Goal: Task Accomplishment & Management: Complete application form

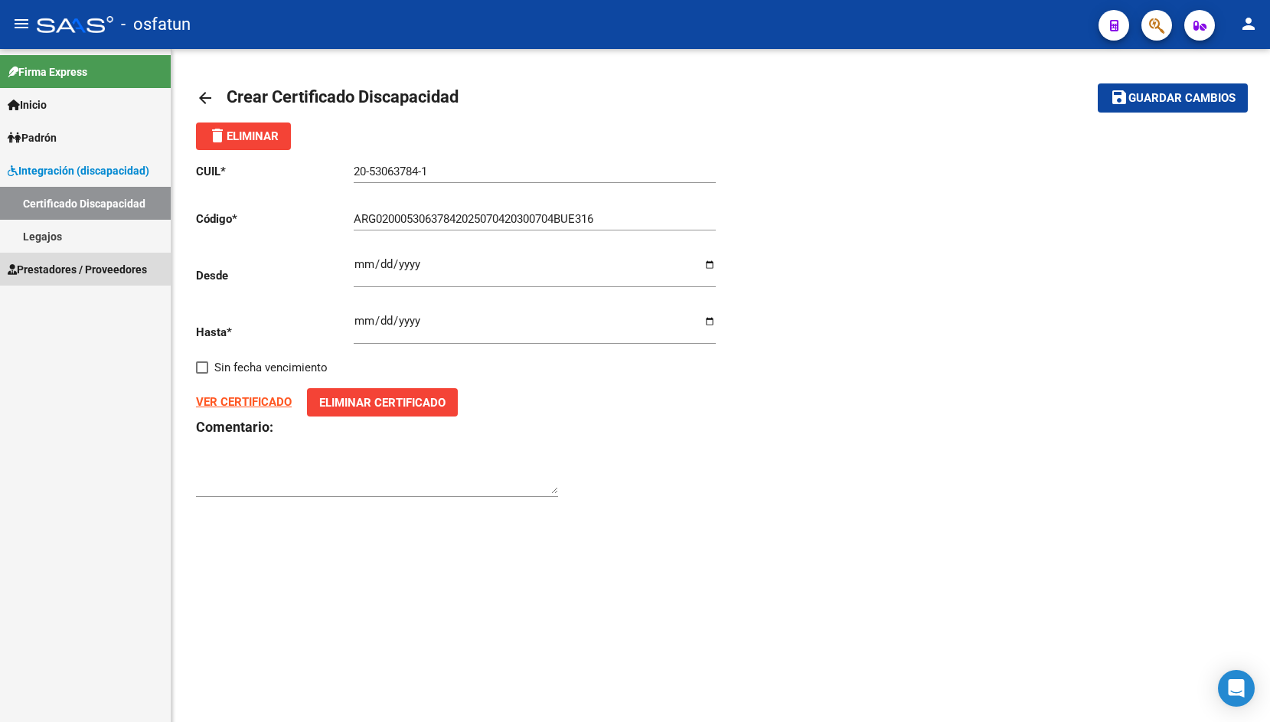
click at [54, 266] on span "Prestadores / Proveedores" at bounding box center [77, 269] width 139 height 17
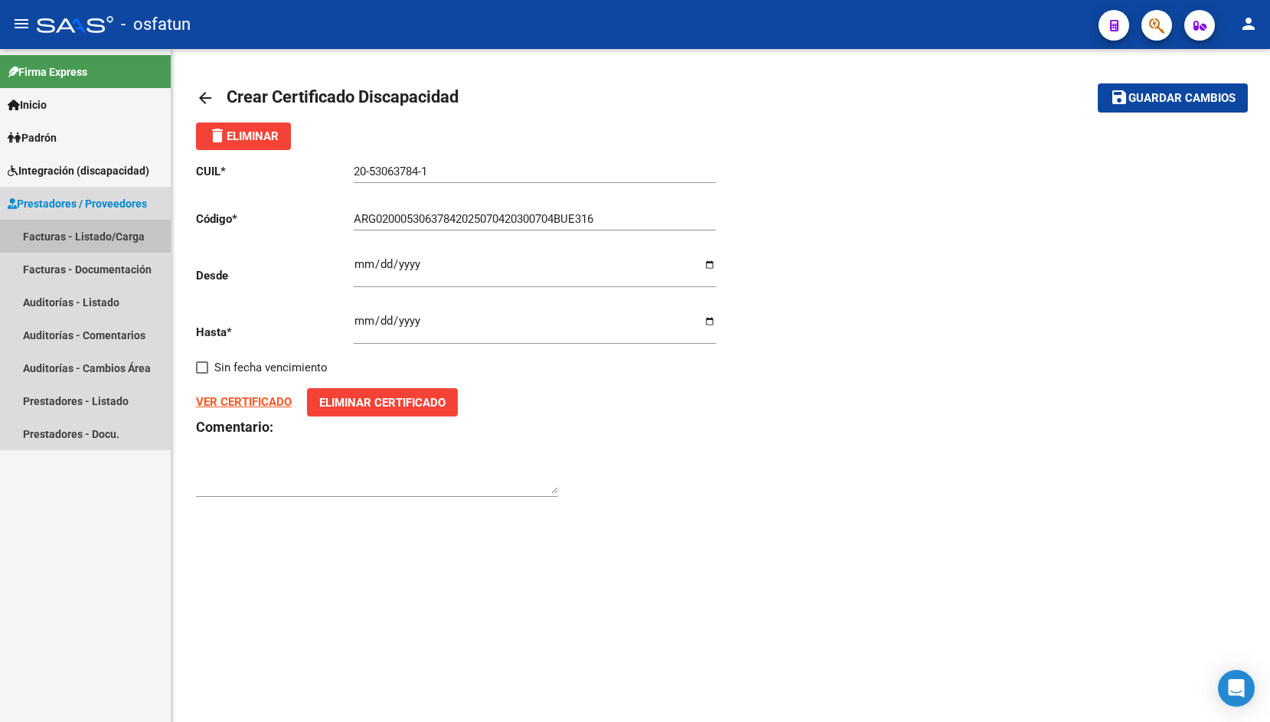
click at [70, 240] on link "Facturas - Listado/Carga" at bounding box center [85, 236] width 171 height 33
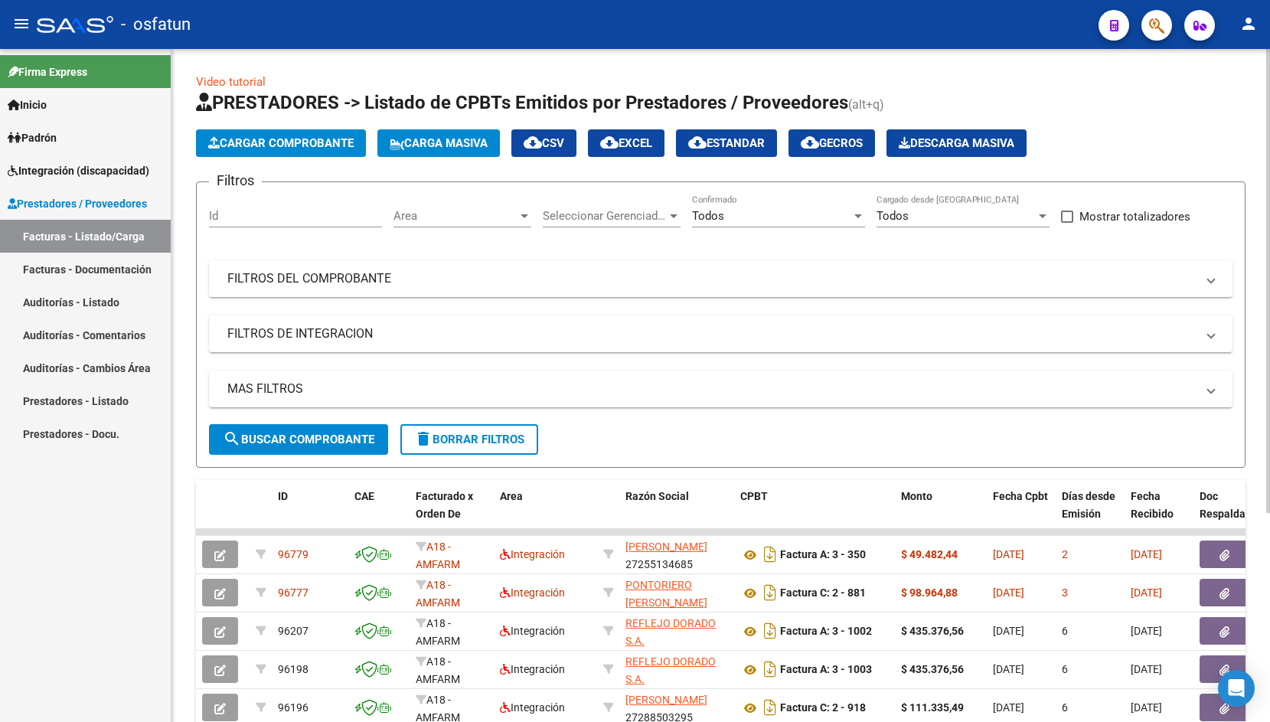
click at [285, 145] on span "Cargar Comprobante" at bounding box center [280, 143] width 145 height 14
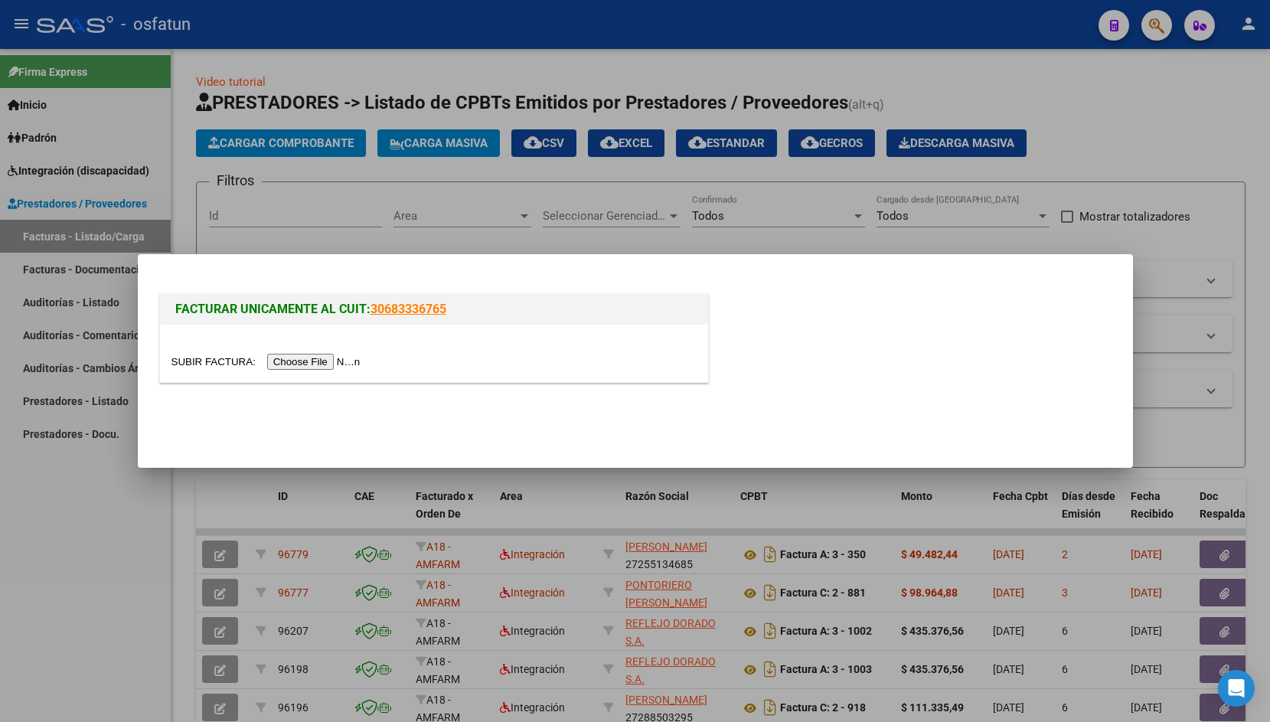
click at [222, 363] on input "file" at bounding box center [268, 362] width 194 height 16
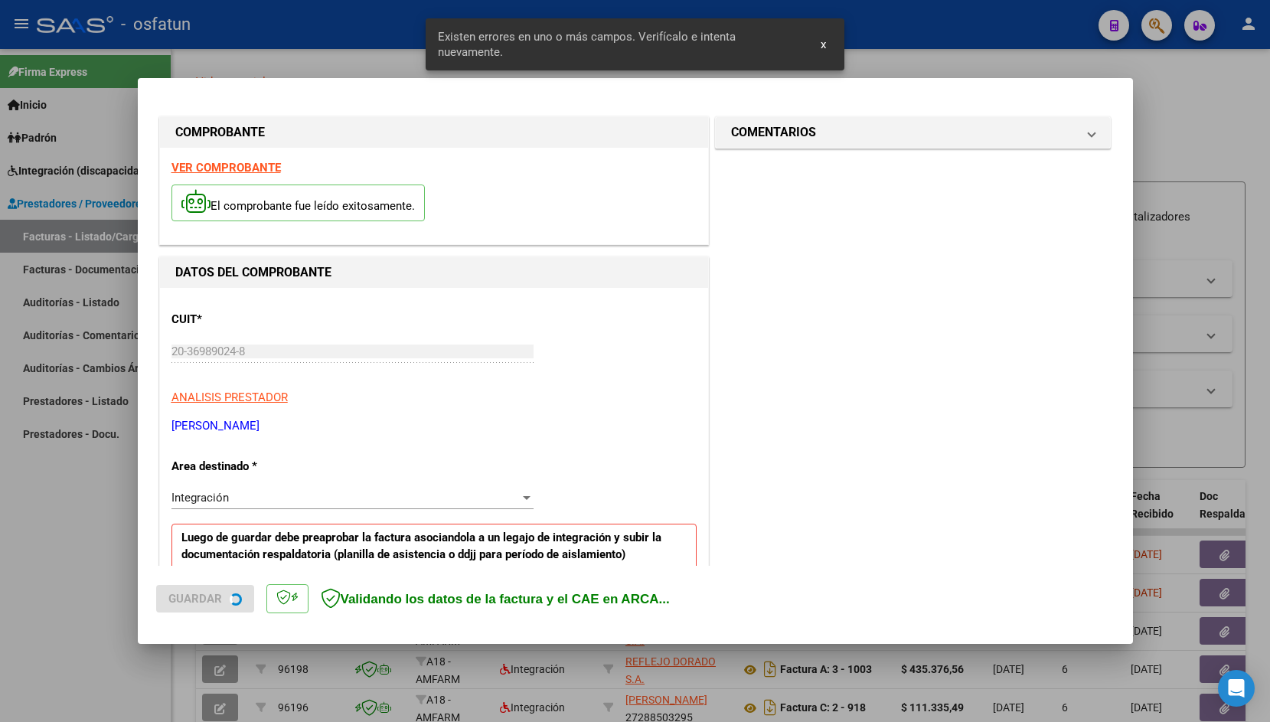
scroll to position [255, 0]
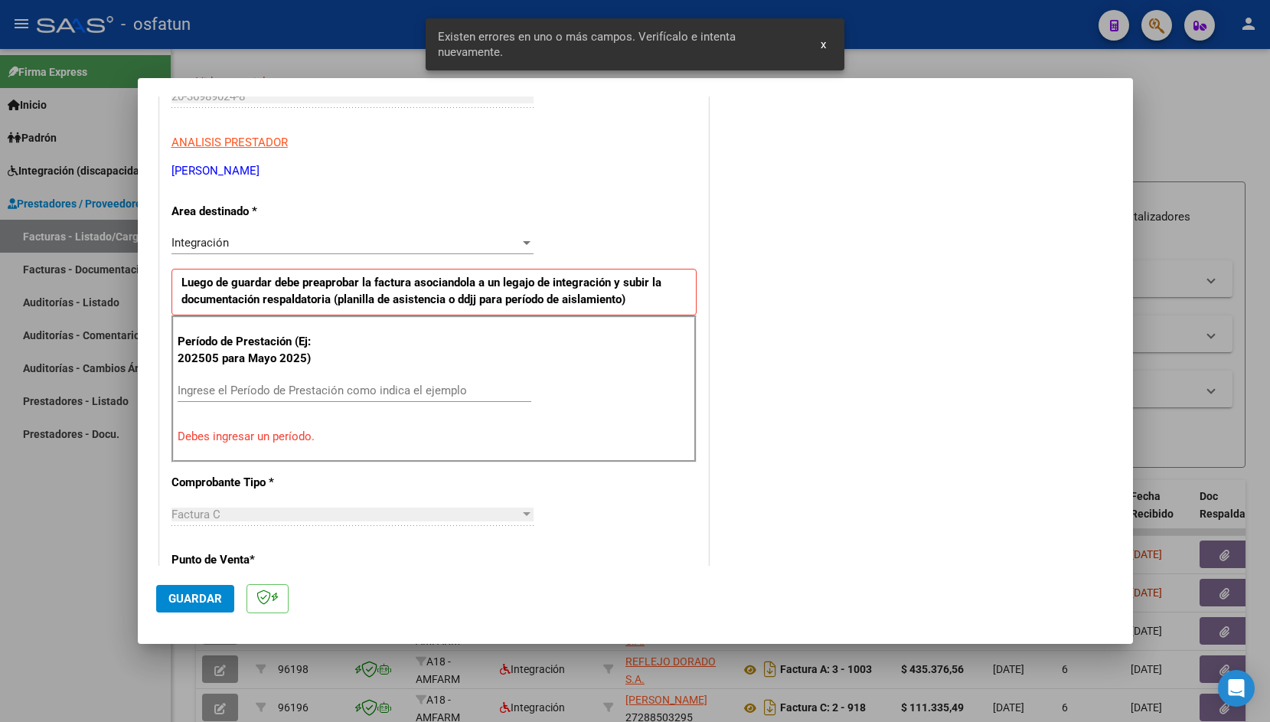
click at [291, 387] on input "Ingrese el Período de Prestación como indica el ejemplo" at bounding box center [355, 390] width 354 height 14
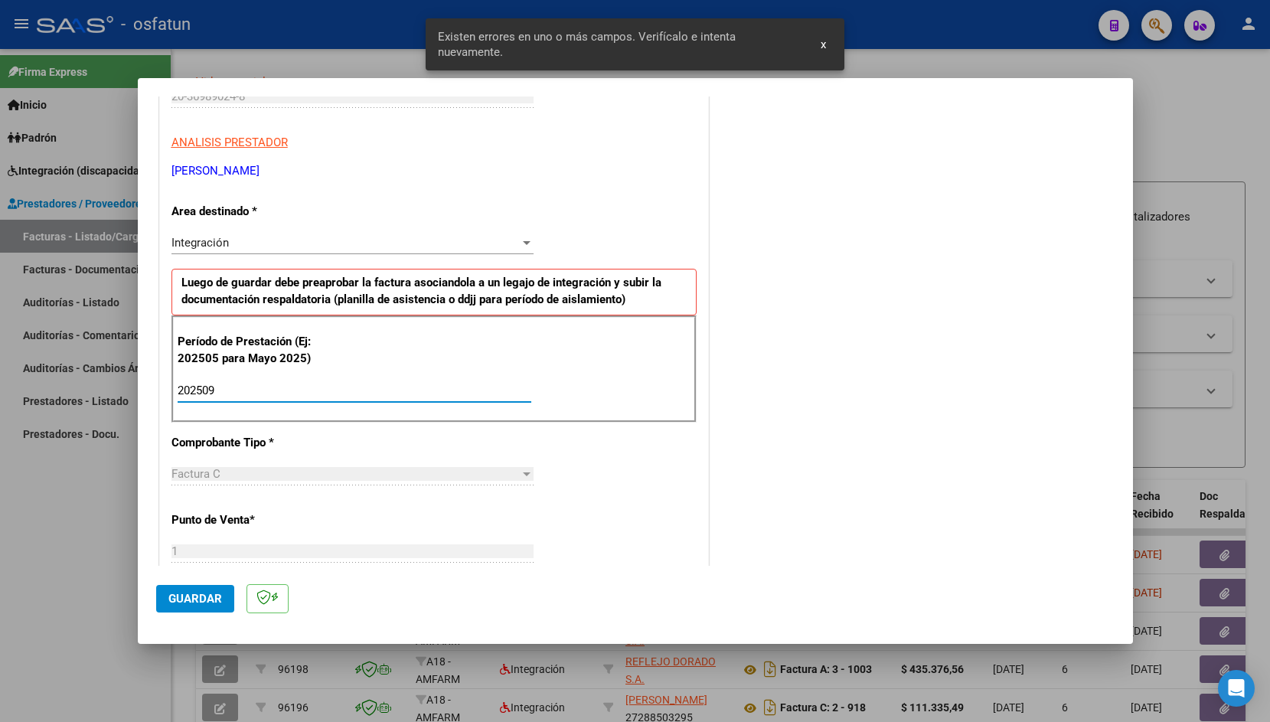
type input "202509"
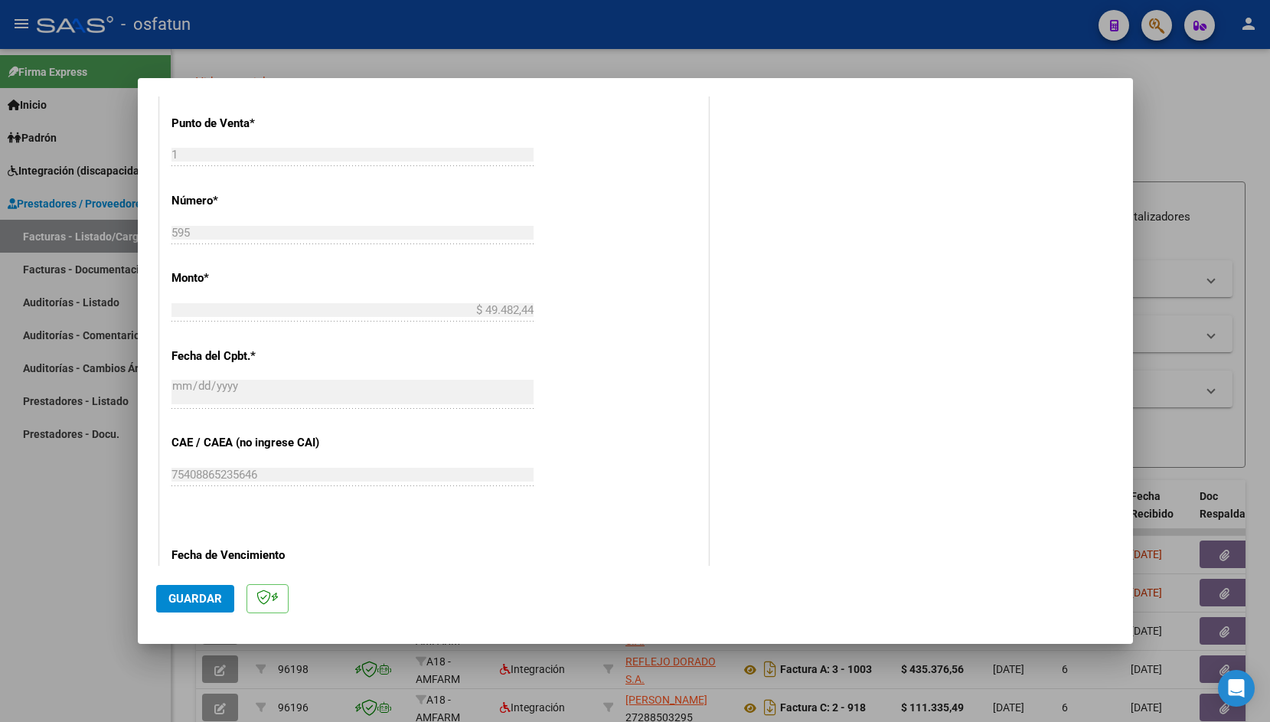
scroll to position [688, 0]
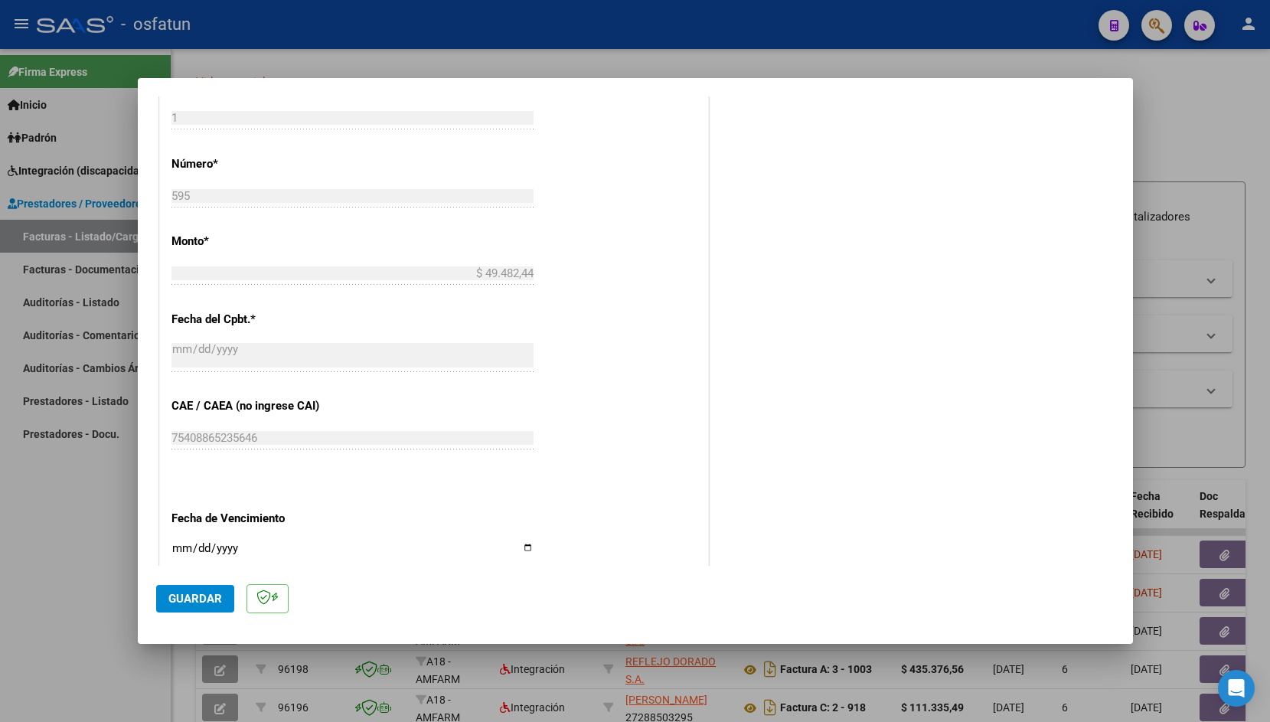
click at [181, 542] on input "Ingresar la fecha" at bounding box center [352, 554] width 362 height 24
type input "[DATE]"
click at [188, 595] on span "Guardar" at bounding box center [195, 599] width 54 height 14
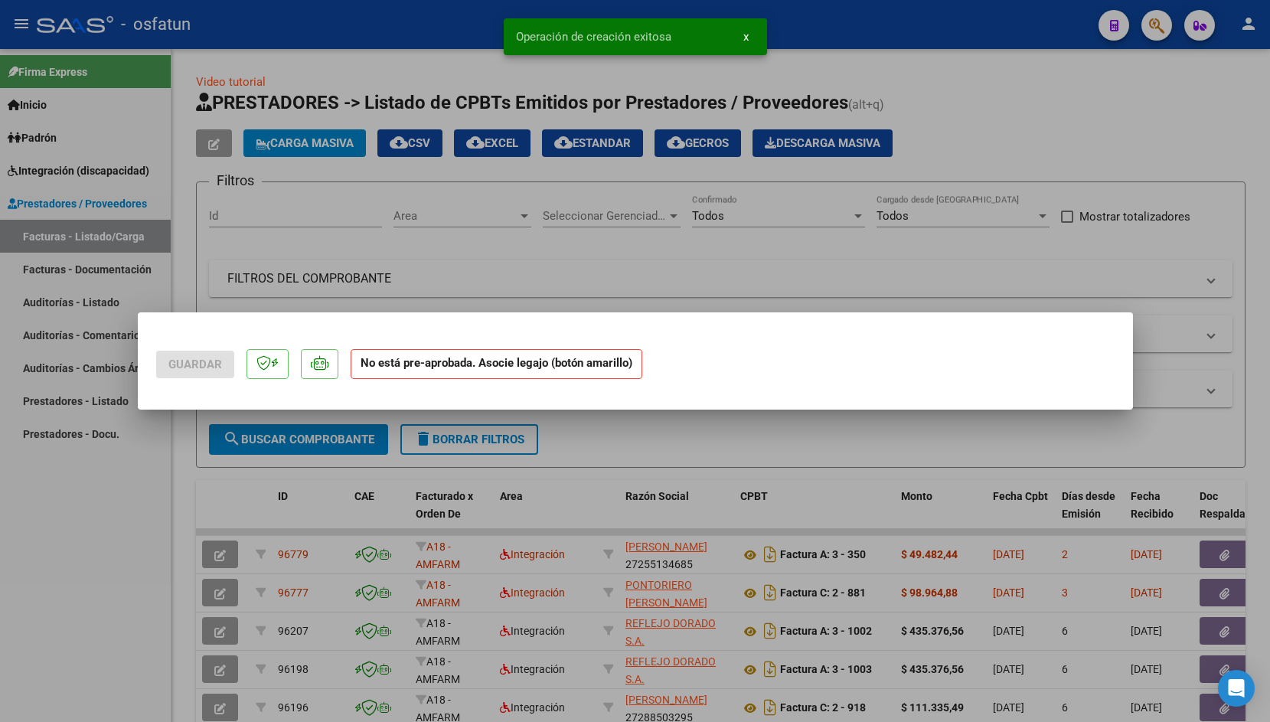
scroll to position [0, 0]
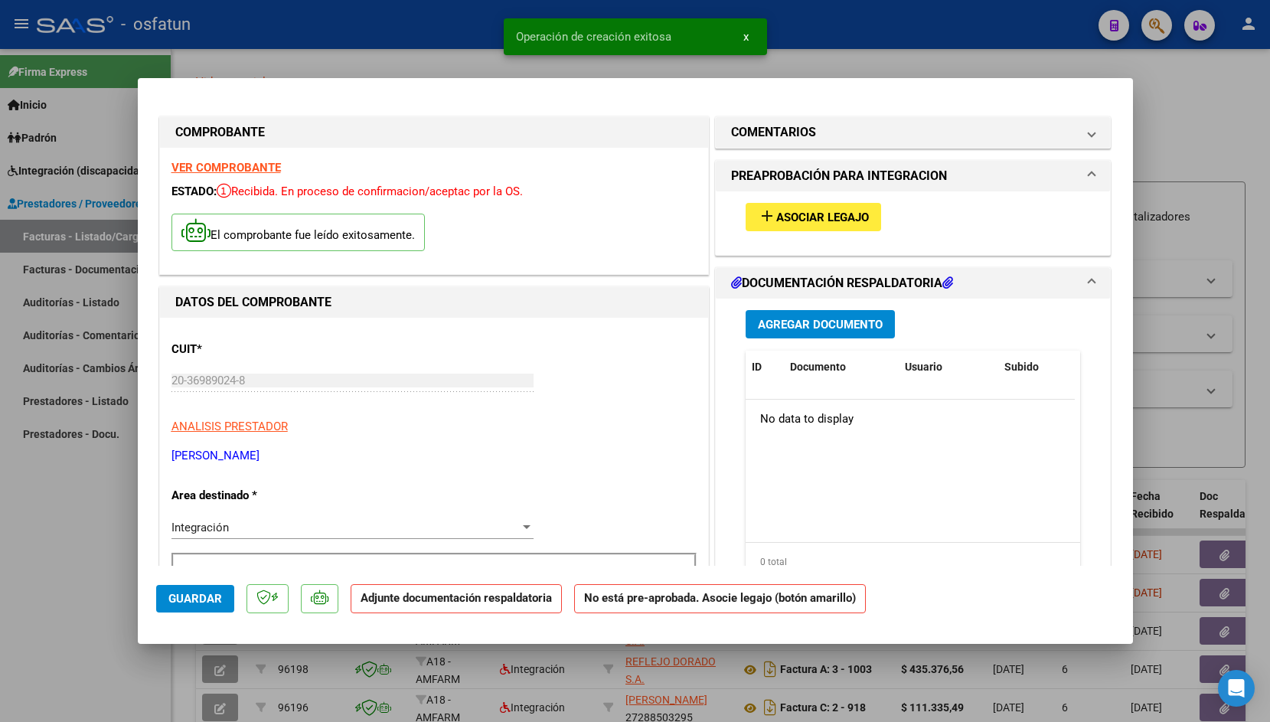
click at [791, 218] on span "Asociar Legajo" at bounding box center [822, 217] width 93 height 14
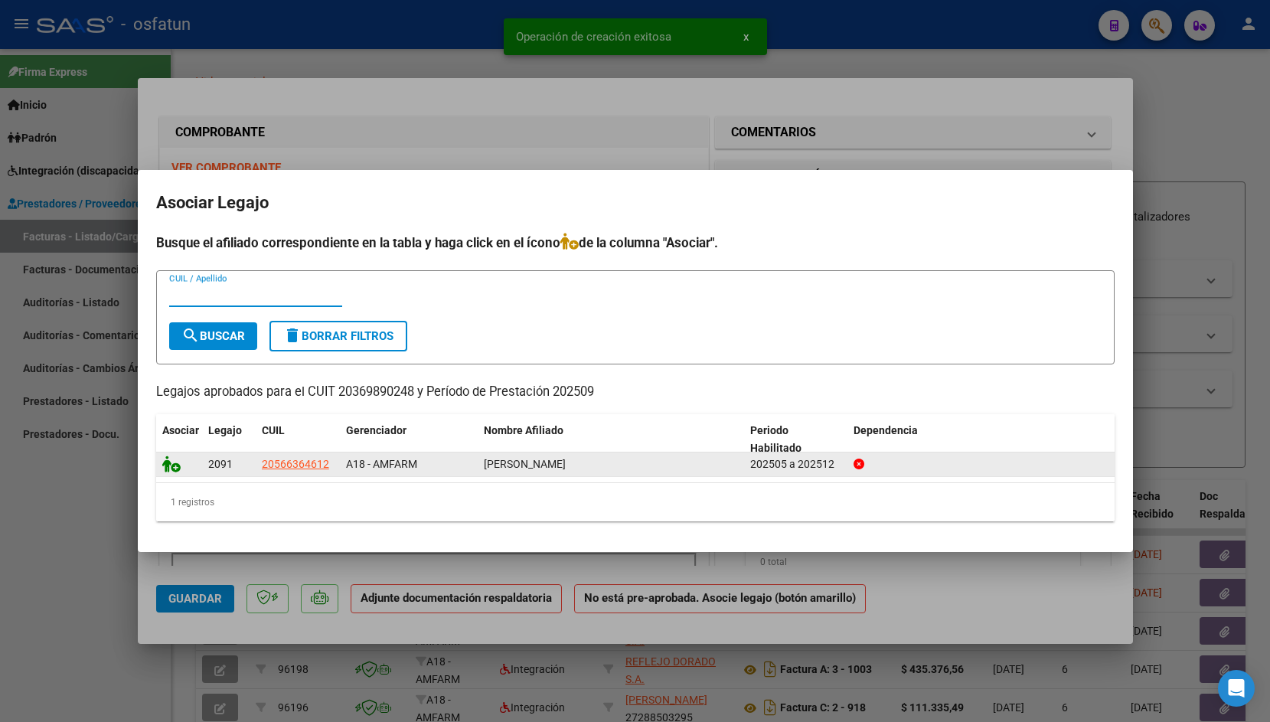
click at [174, 461] on icon at bounding box center [171, 463] width 18 height 17
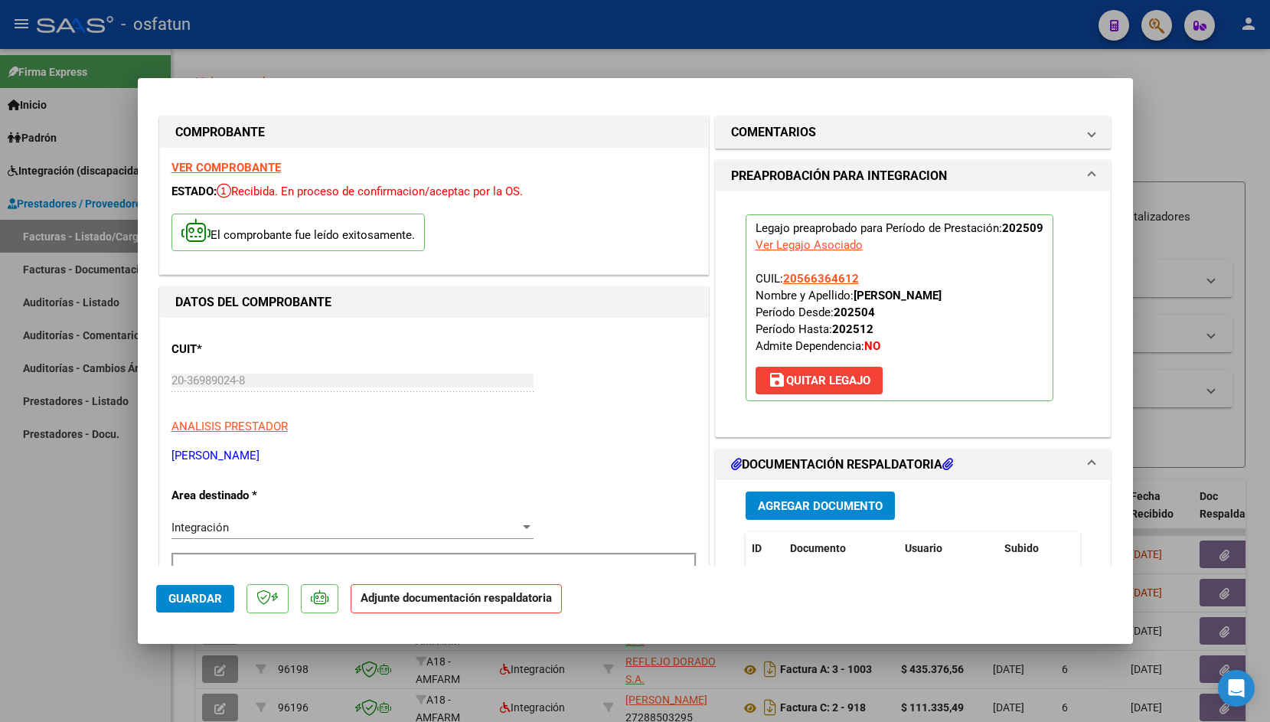
click at [811, 507] on span "Agregar Documento" at bounding box center [820, 506] width 125 height 14
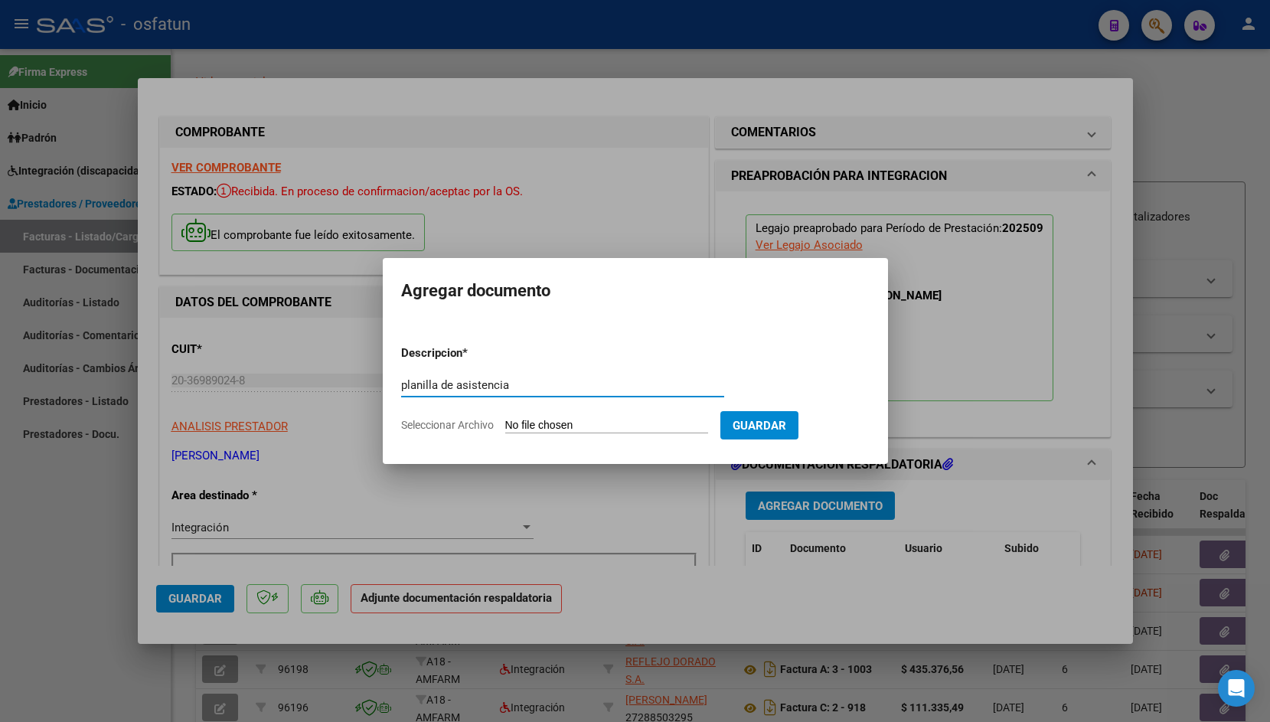
type input "planilla de asistencia"
click at [535, 422] on input "Seleccionar Archivo" at bounding box center [606, 426] width 203 height 15
type input "C:\fakepath\CamScanner [DATE] 11.06.pdf"
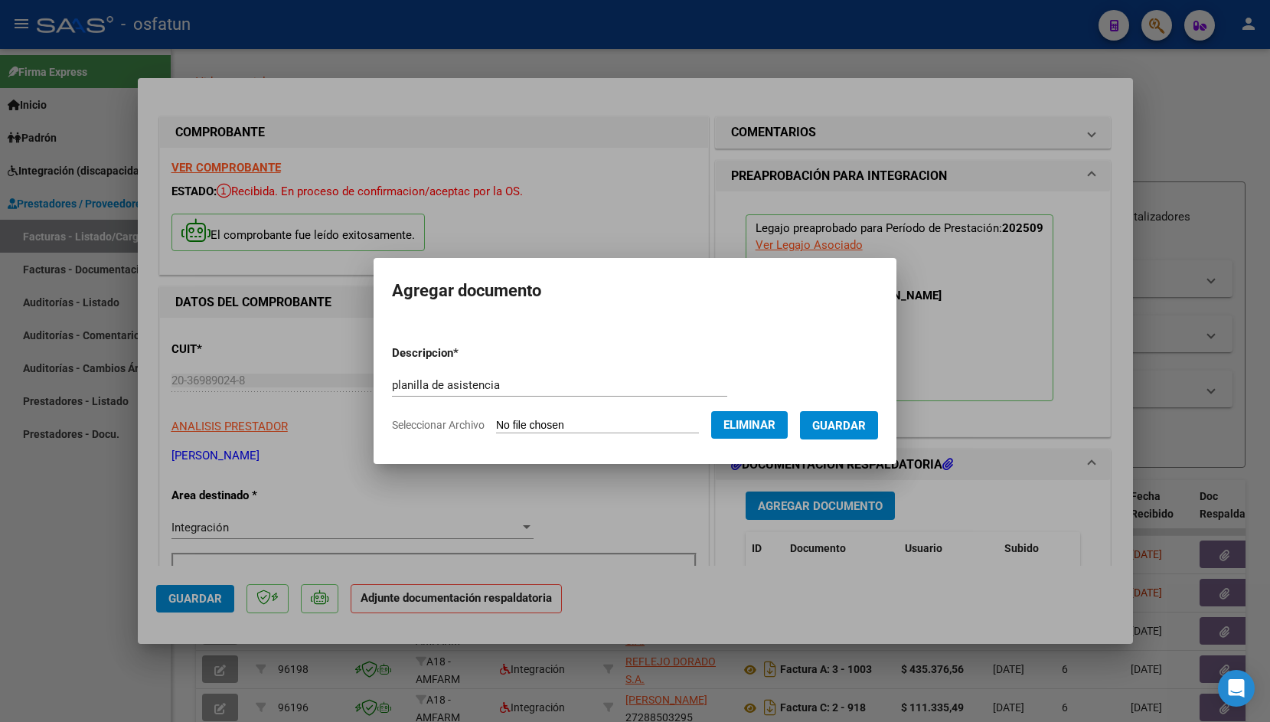
click at [845, 429] on span "Guardar" at bounding box center [839, 426] width 54 height 14
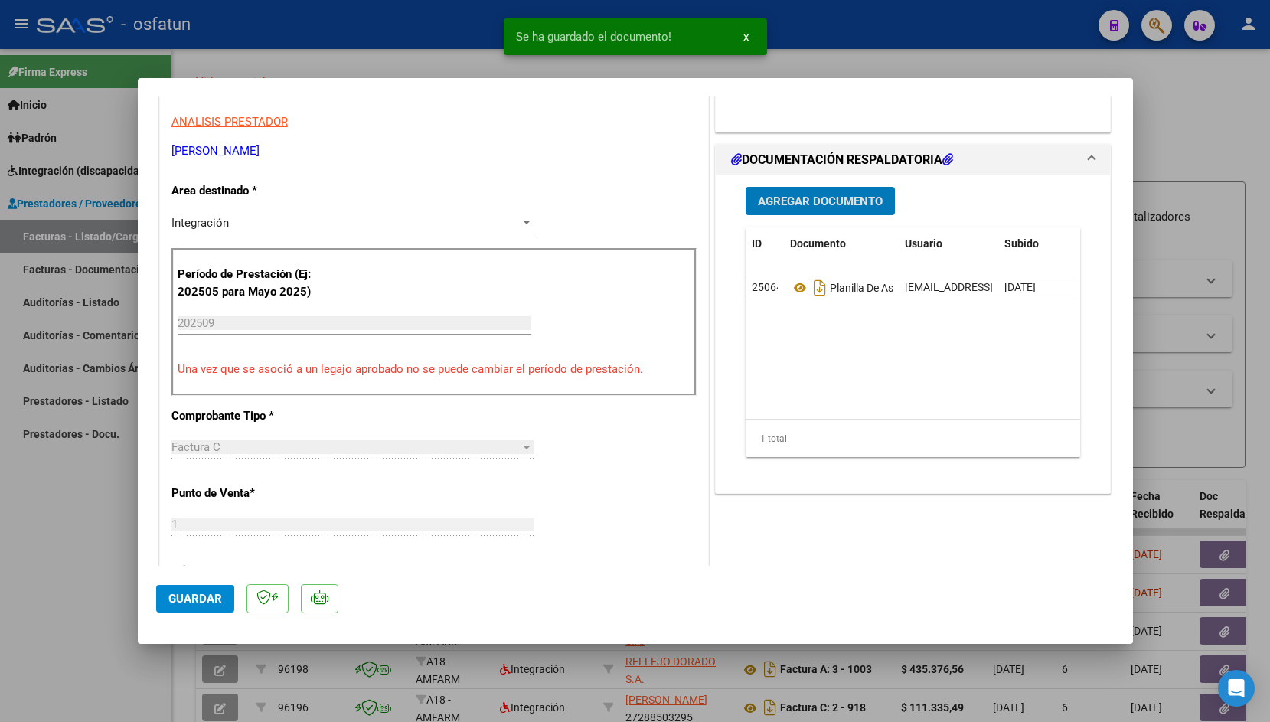
scroll to position [314, 0]
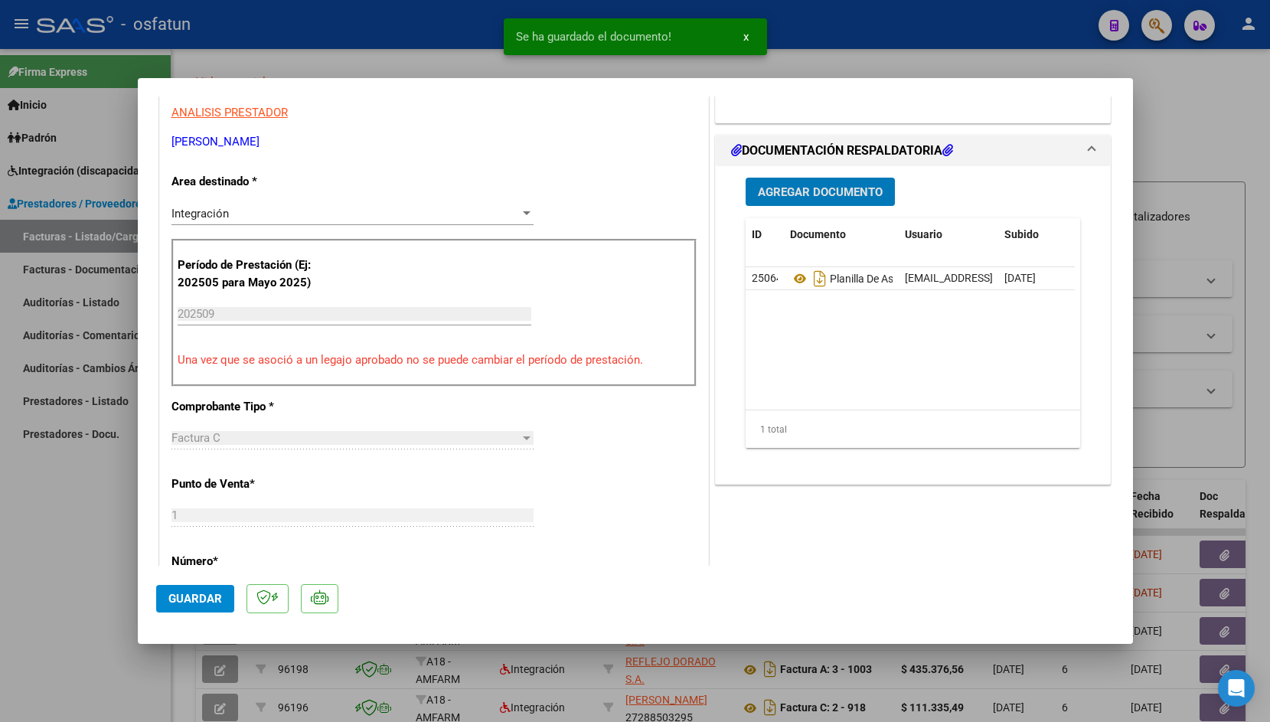
click at [170, 596] on span "Guardar" at bounding box center [195, 599] width 54 height 14
click at [461, 57] on div at bounding box center [635, 361] width 1270 height 722
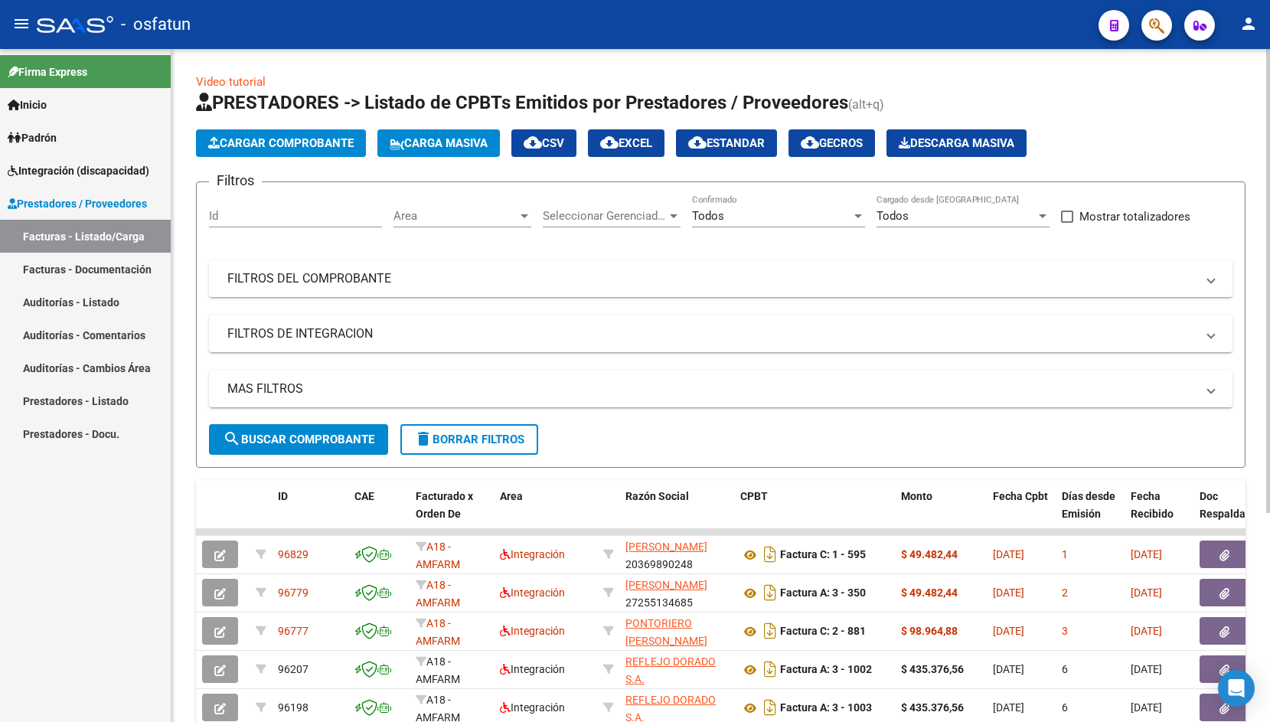
click at [283, 145] on span "Cargar Comprobante" at bounding box center [280, 143] width 145 height 14
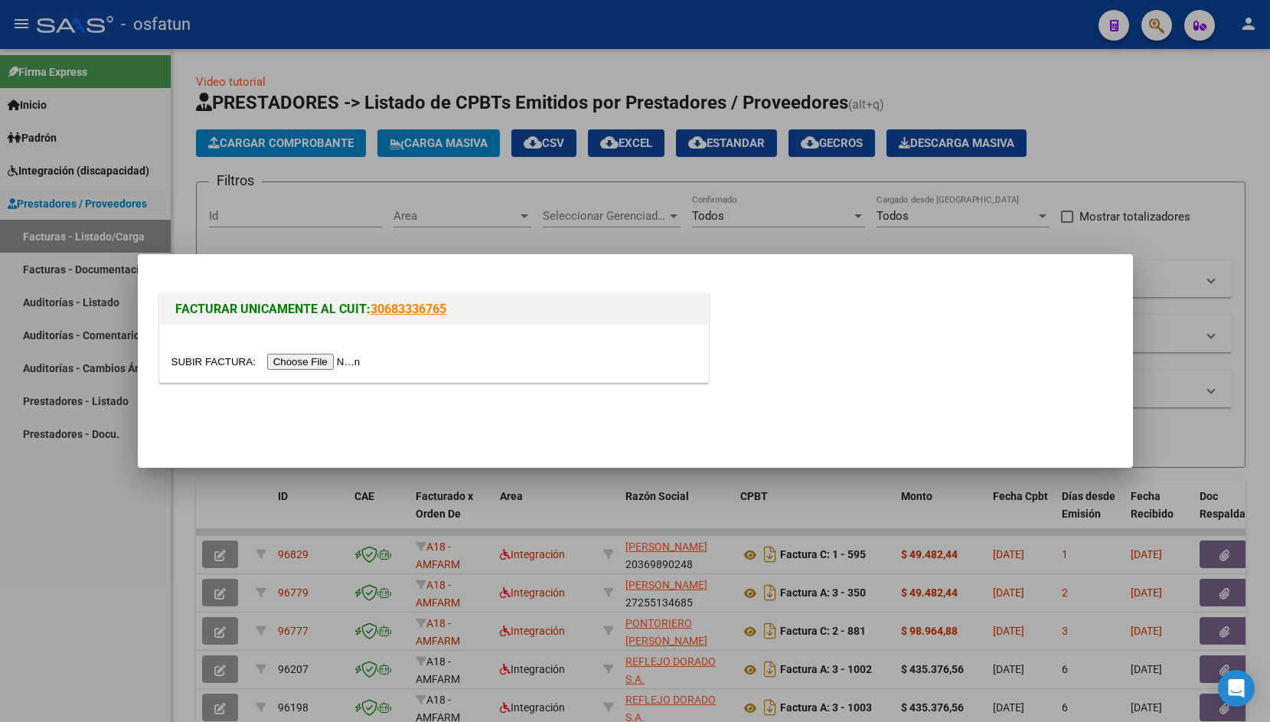
click at [220, 357] on input "file" at bounding box center [268, 362] width 194 height 16
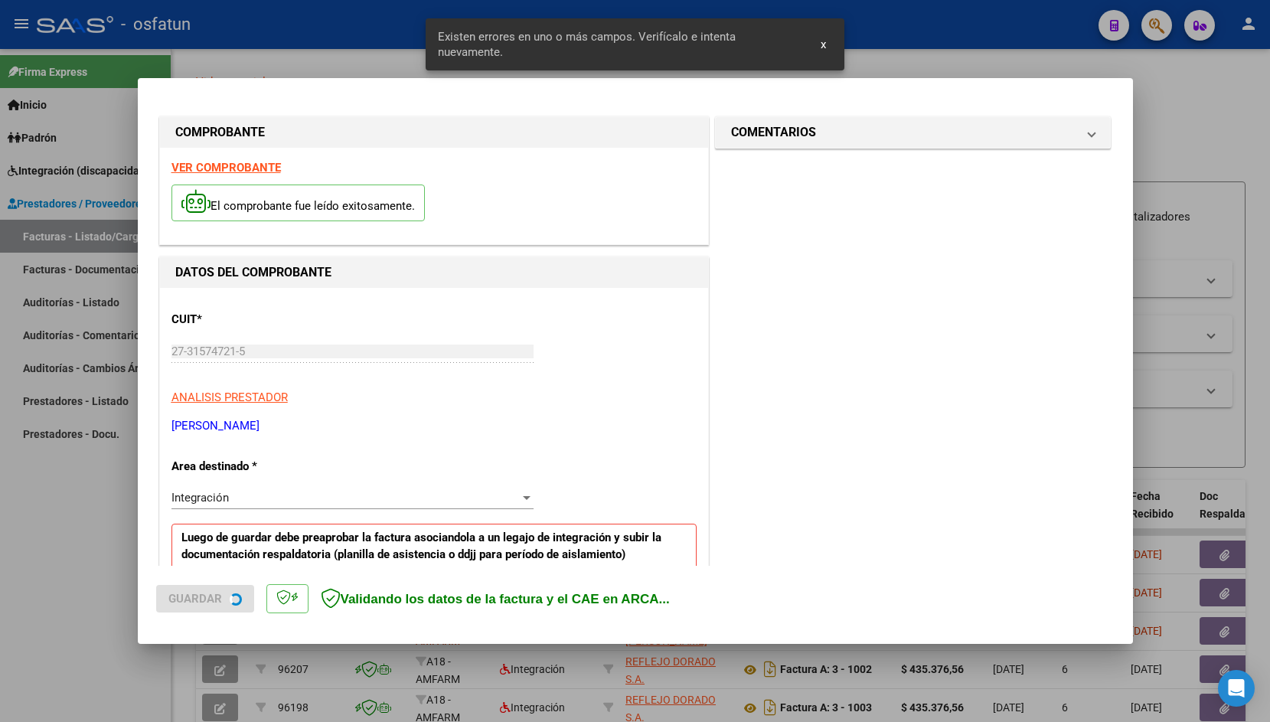
scroll to position [255, 0]
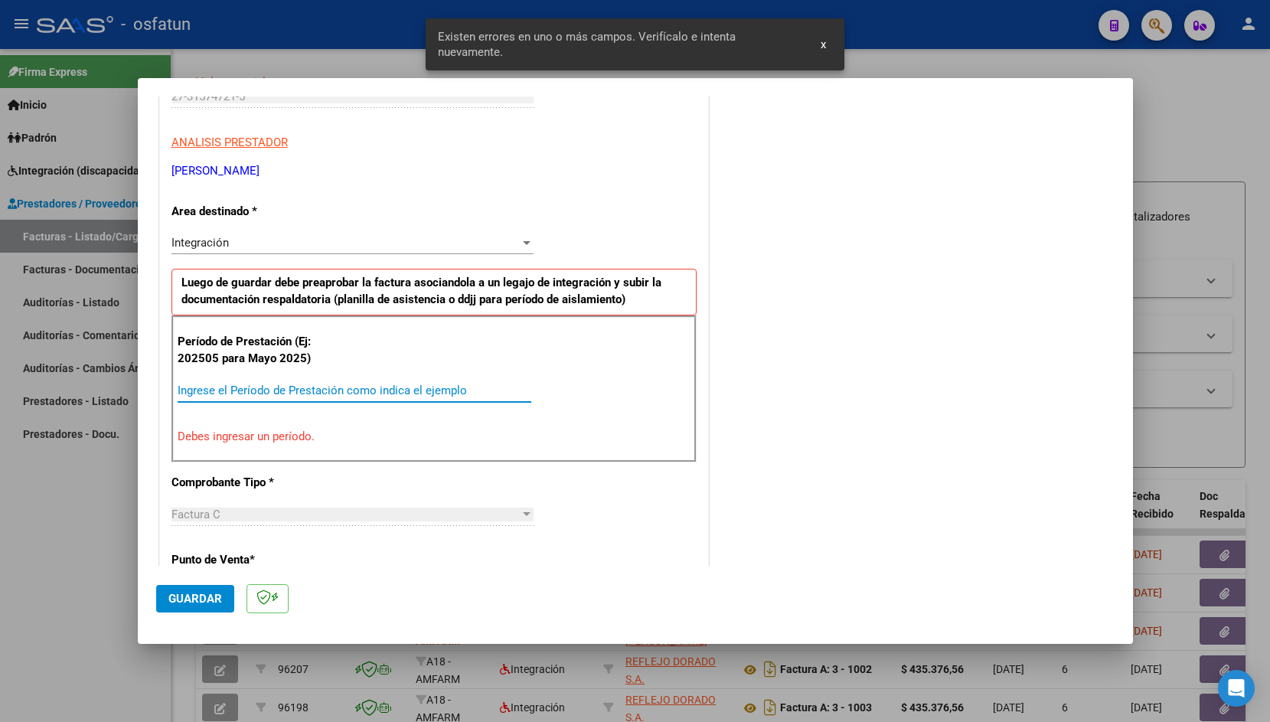
click at [258, 393] on input "Ingrese el Período de Prestación como indica el ejemplo" at bounding box center [355, 390] width 354 height 14
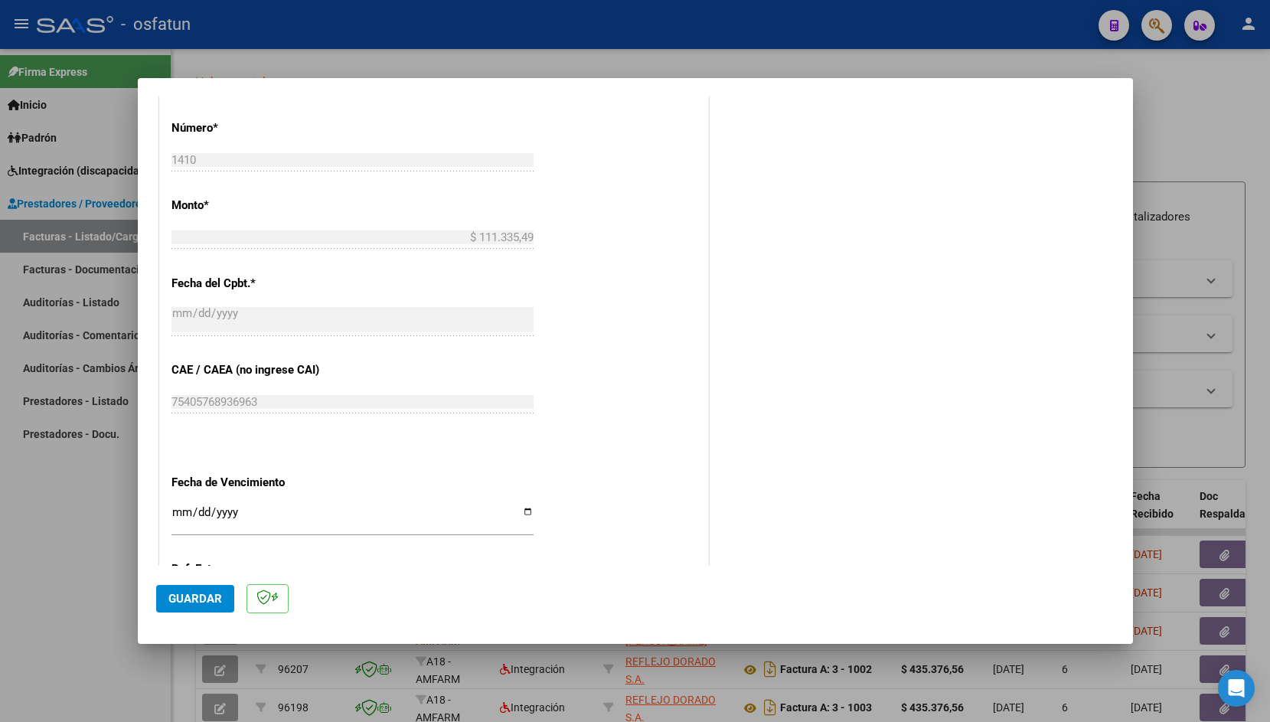
scroll to position [728, 0]
type input "202509"
click at [178, 503] on input "Ingresar la fecha" at bounding box center [352, 514] width 362 height 24
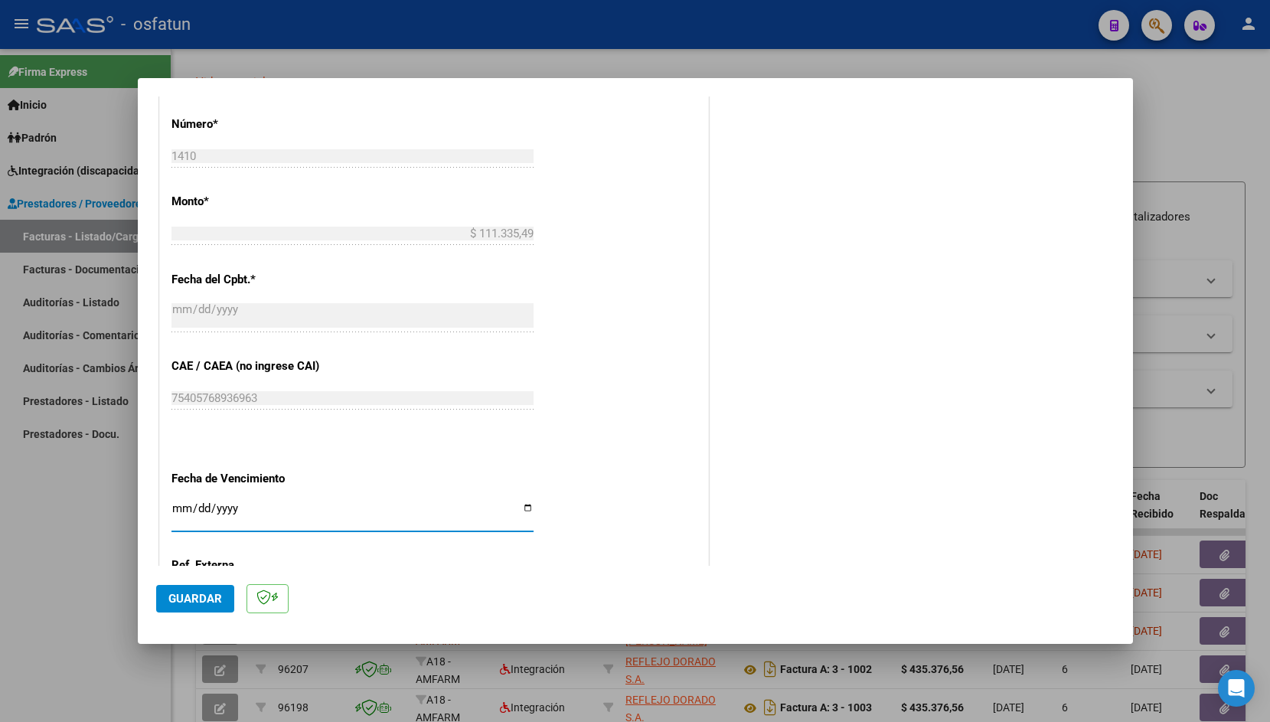
type input "[DATE]"
click at [207, 605] on span "Guardar" at bounding box center [195, 599] width 54 height 14
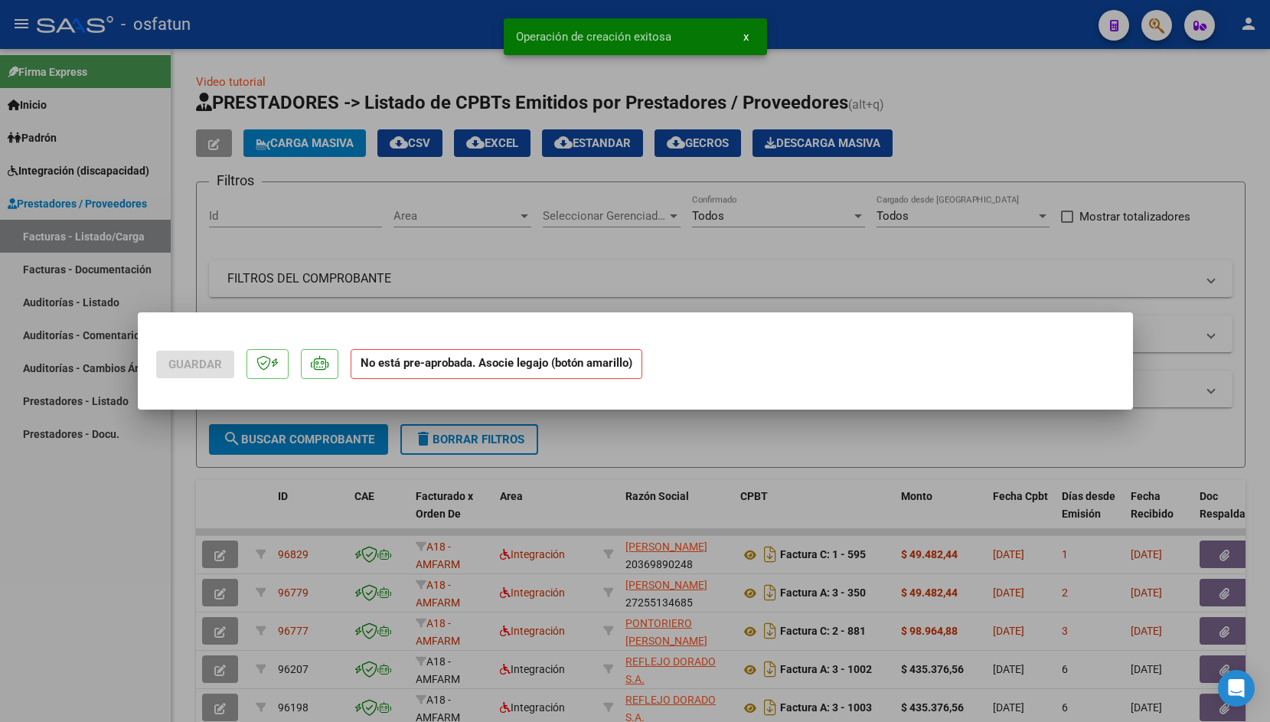
scroll to position [0, 0]
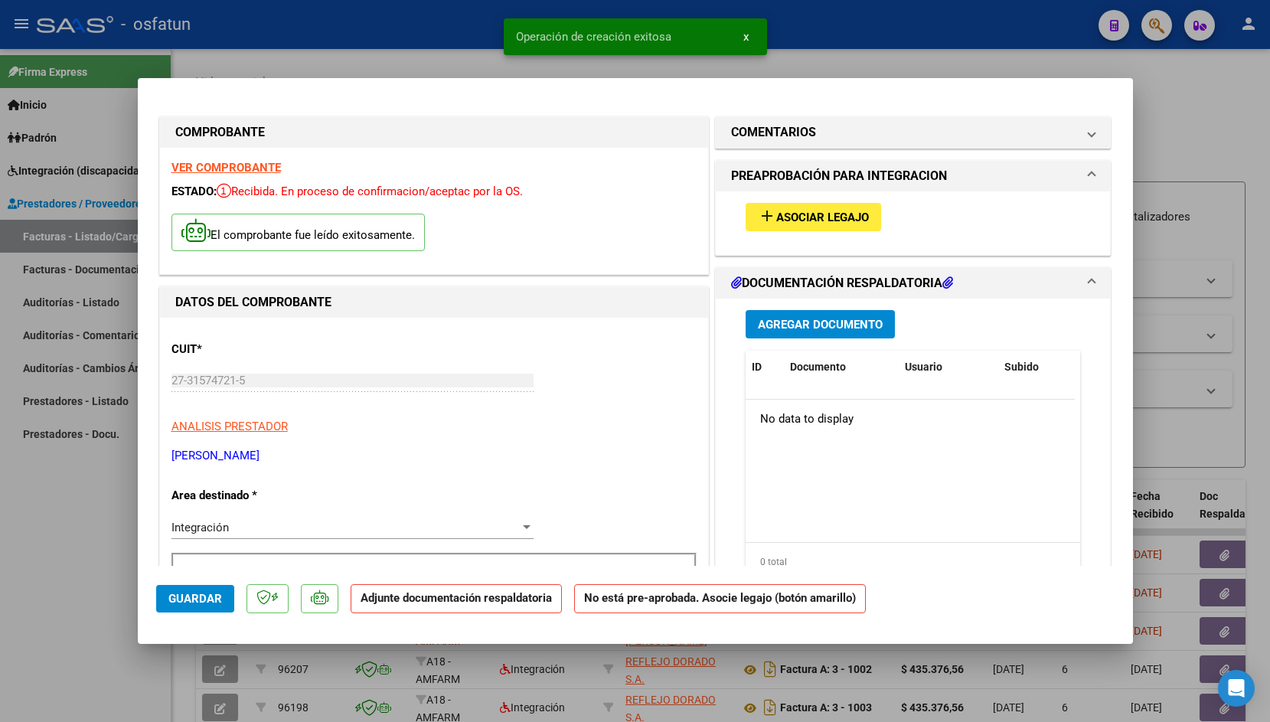
click at [760, 209] on mat-icon "add" at bounding box center [767, 216] width 18 height 18
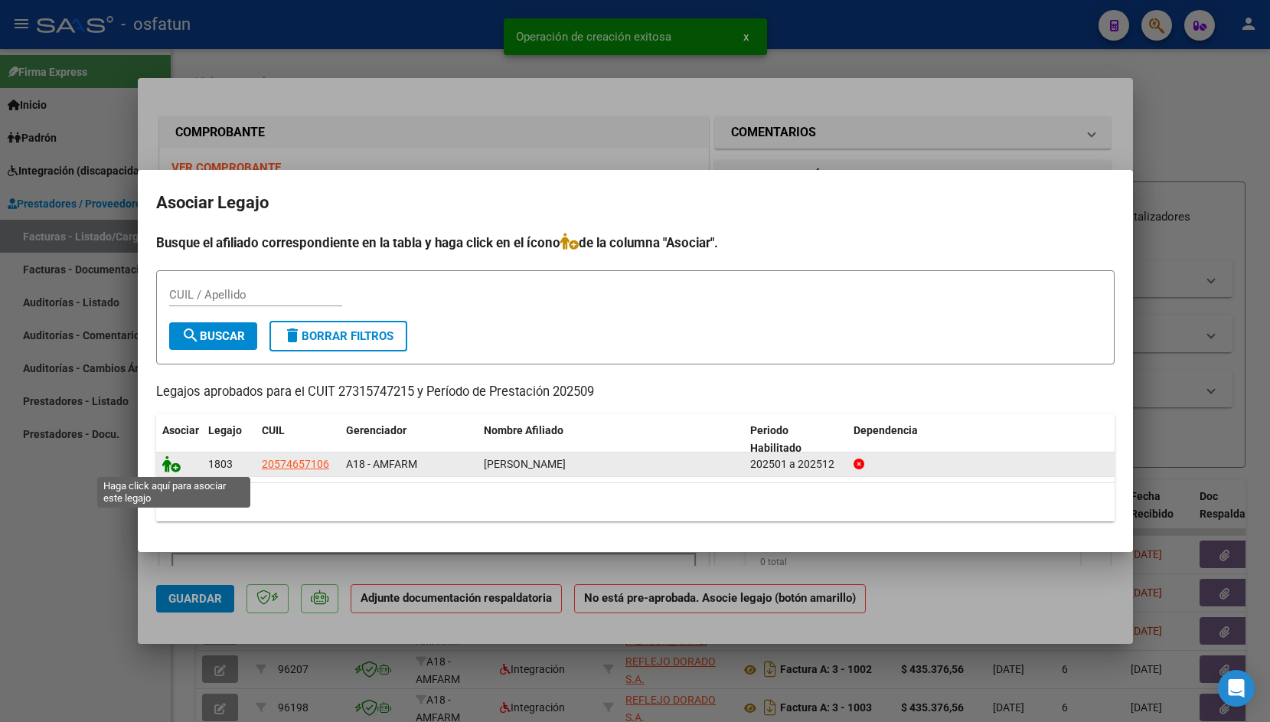
click at [173, 461] on icon at bounding box center [171, 463] width 18 height 17
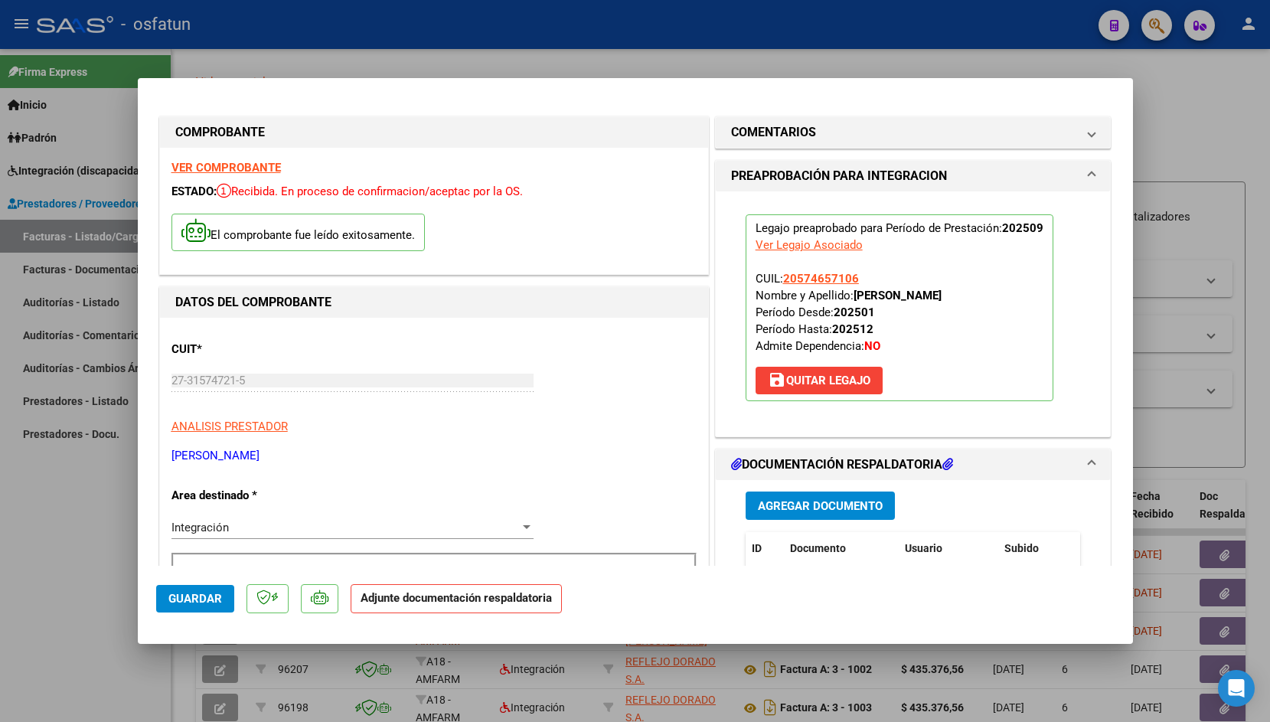
click at [758, 504] on span "Agregar Documento" at bounding box center [820, 506] width 125 height 14
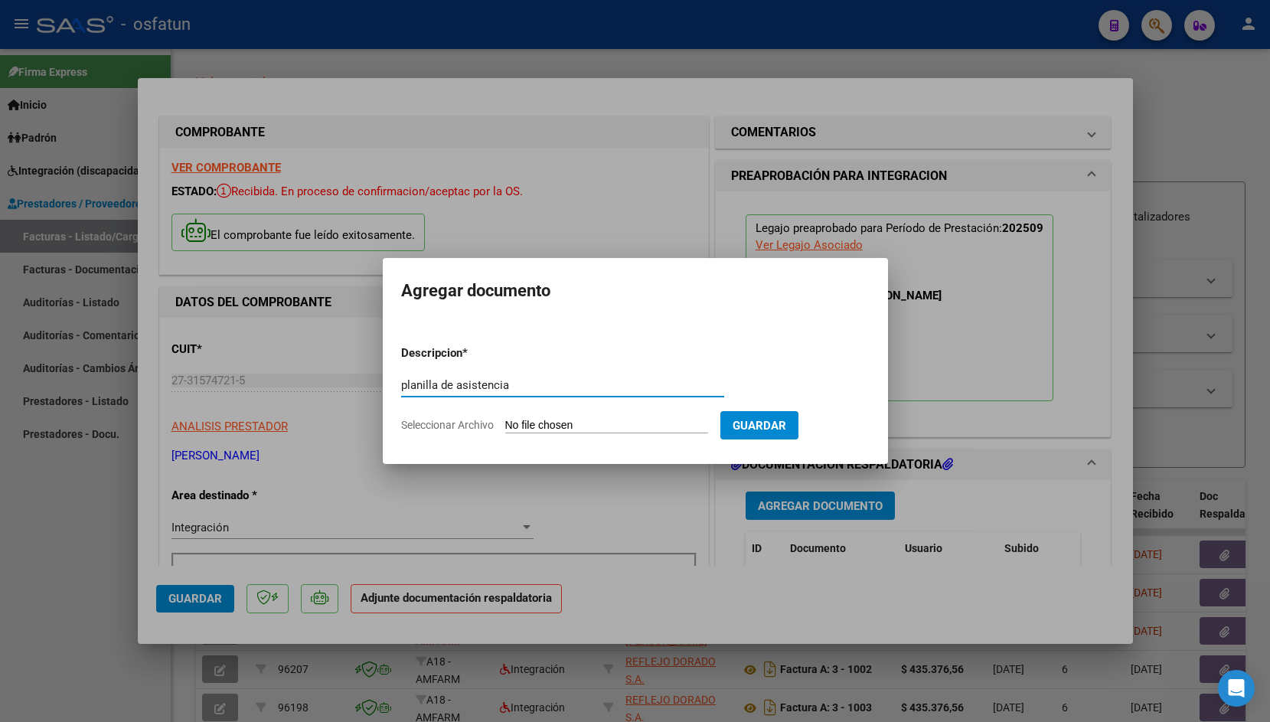
type input "planilla de asistencia"
click at [540, 414] on form "Descripcion * planilla de asistencia Escriba aquí una descripcion Seleccionar A…" at bounding box center [635, 389] width 468 height 112
click at [528, 425] on input "Seleccionar Archivo" at bounding box center [606, 426] width 203 height 15
type input "C:\fakepath\loan septiembre.pdf"
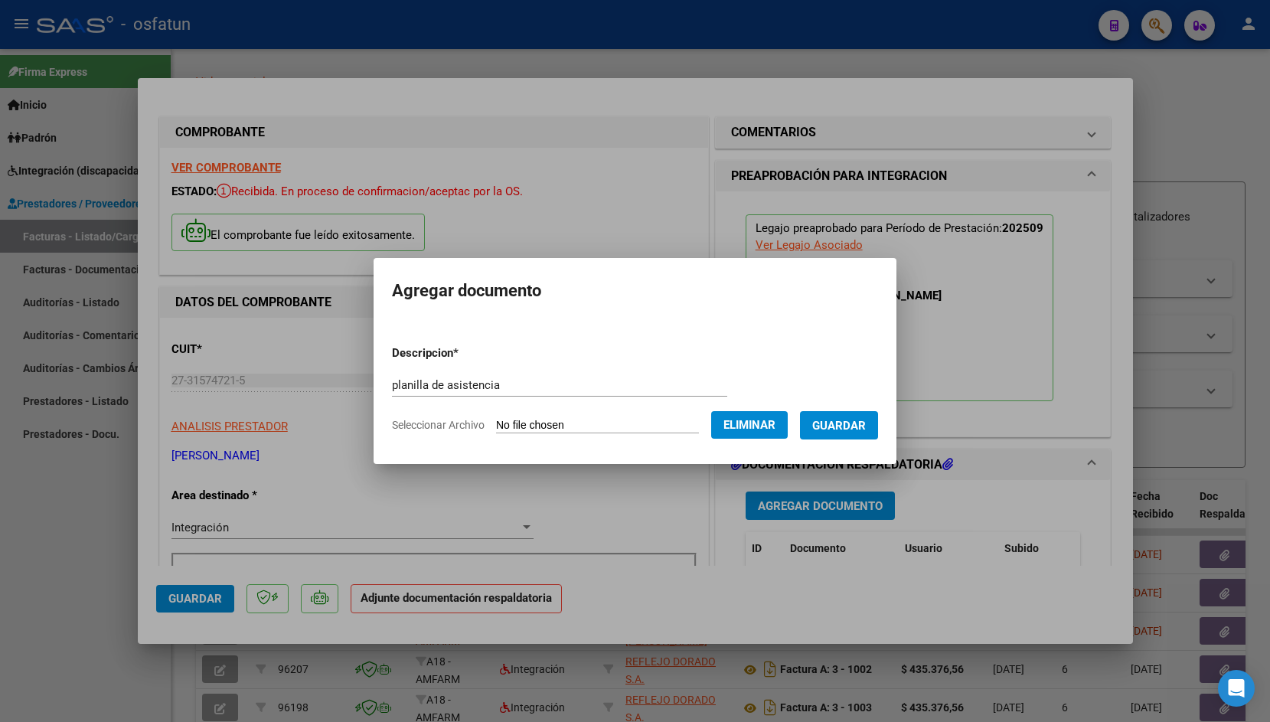
click at [841, 428] on span "Guardar" at bounding box center [839, 426] width 54 height 14
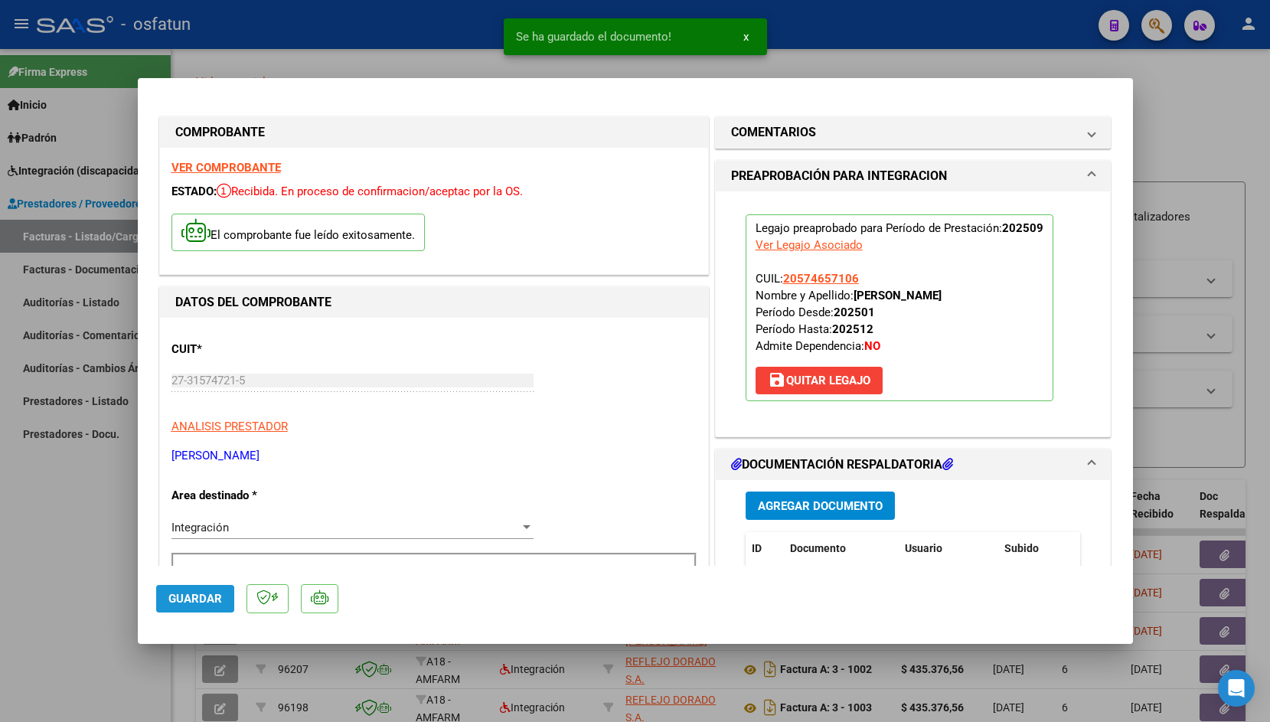
click at [194, 595] on span "Guardar" at bounding box center [195, 599] width 54 height 14
click at [354, 21] on div at bounding box center [635, 361] width 1270 height 722
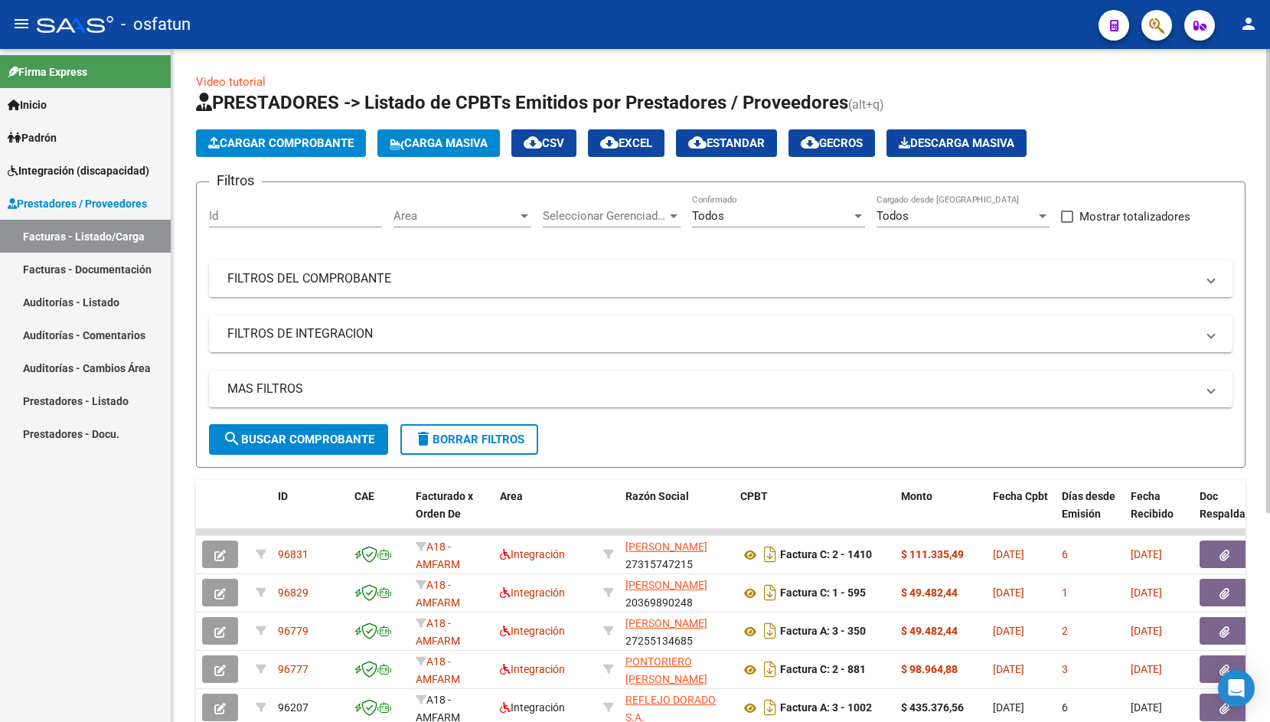
click at [311, 151] on button "Cargar Comprobante" at bounding box center [281, 143] width 170 height 28
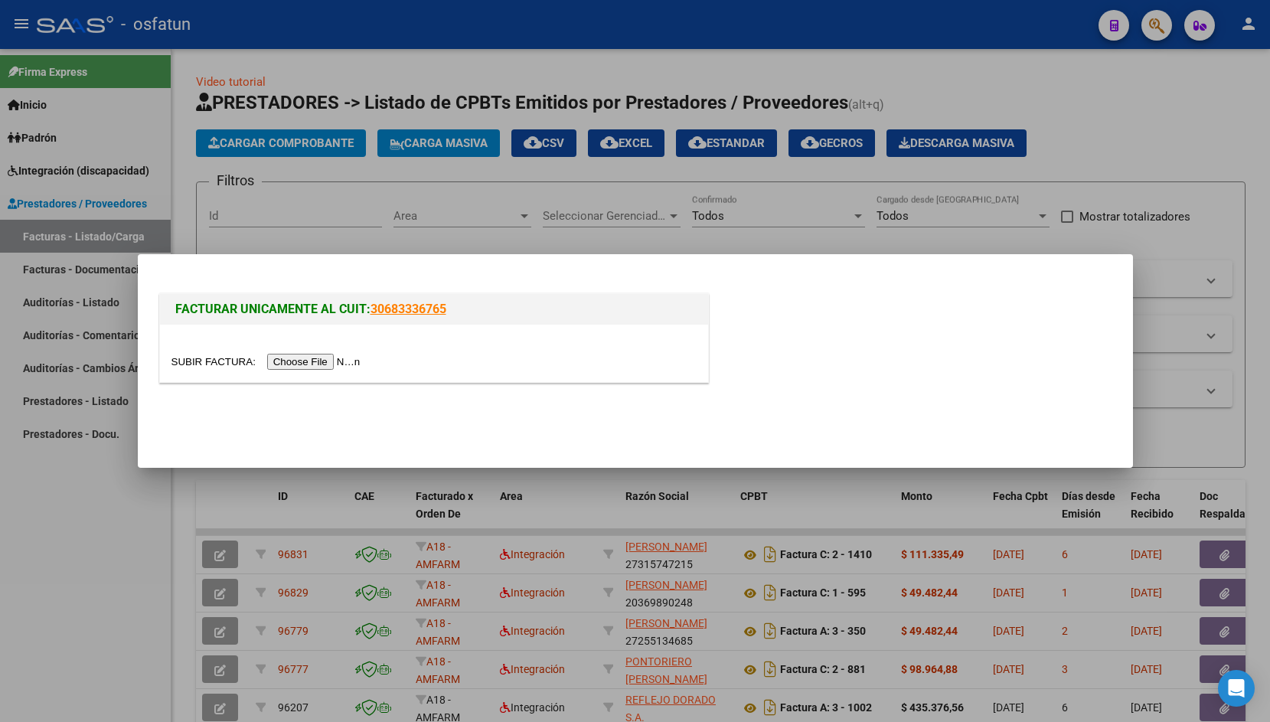
click at [218, 360] on input "file" at bounding box center [268, 362] width 194 height 16
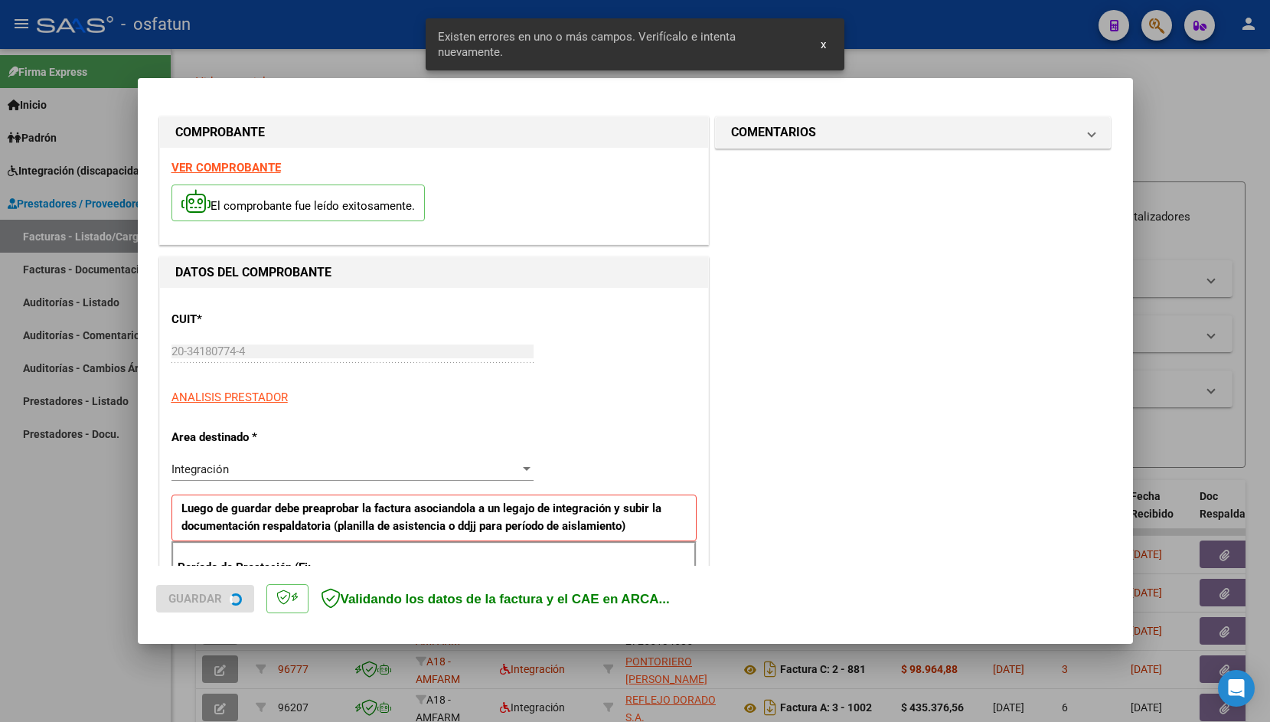
scroll to position [255, 0]
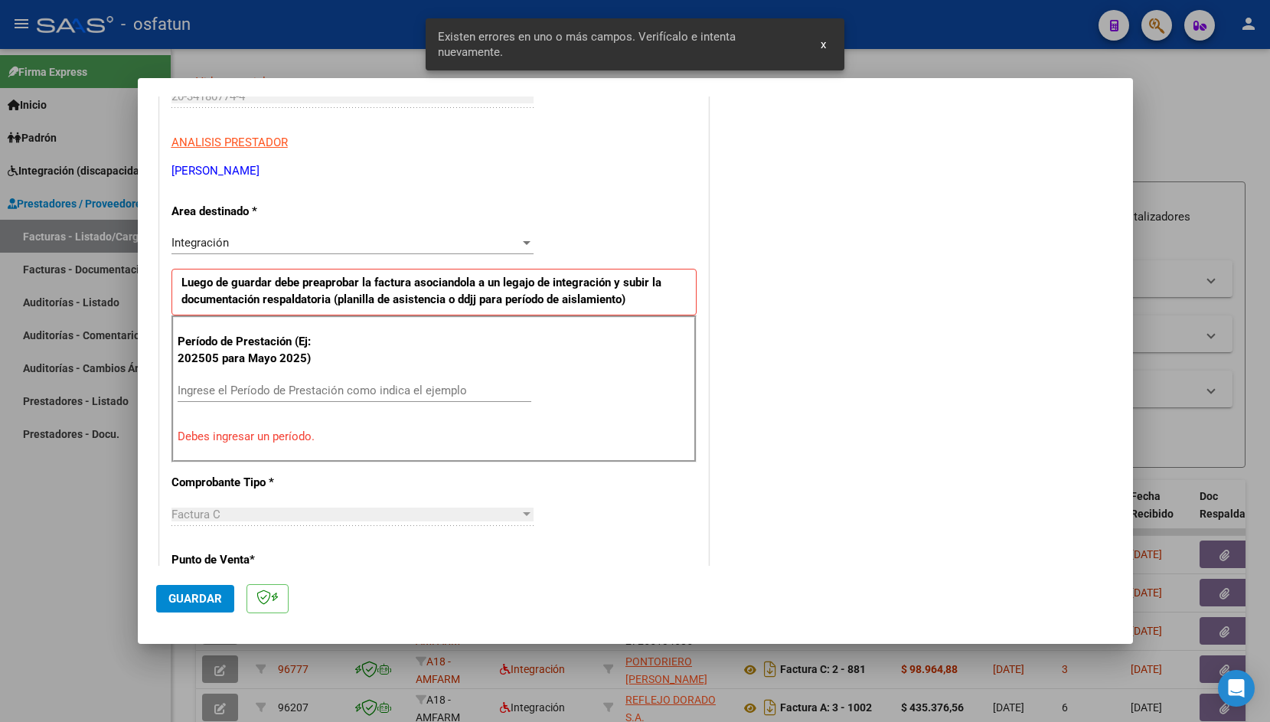
click at [282, 393] on input "Ingrese el Período de Prestación como indica el ejemplo" at bounding box center [355, 390] width 354 height 14
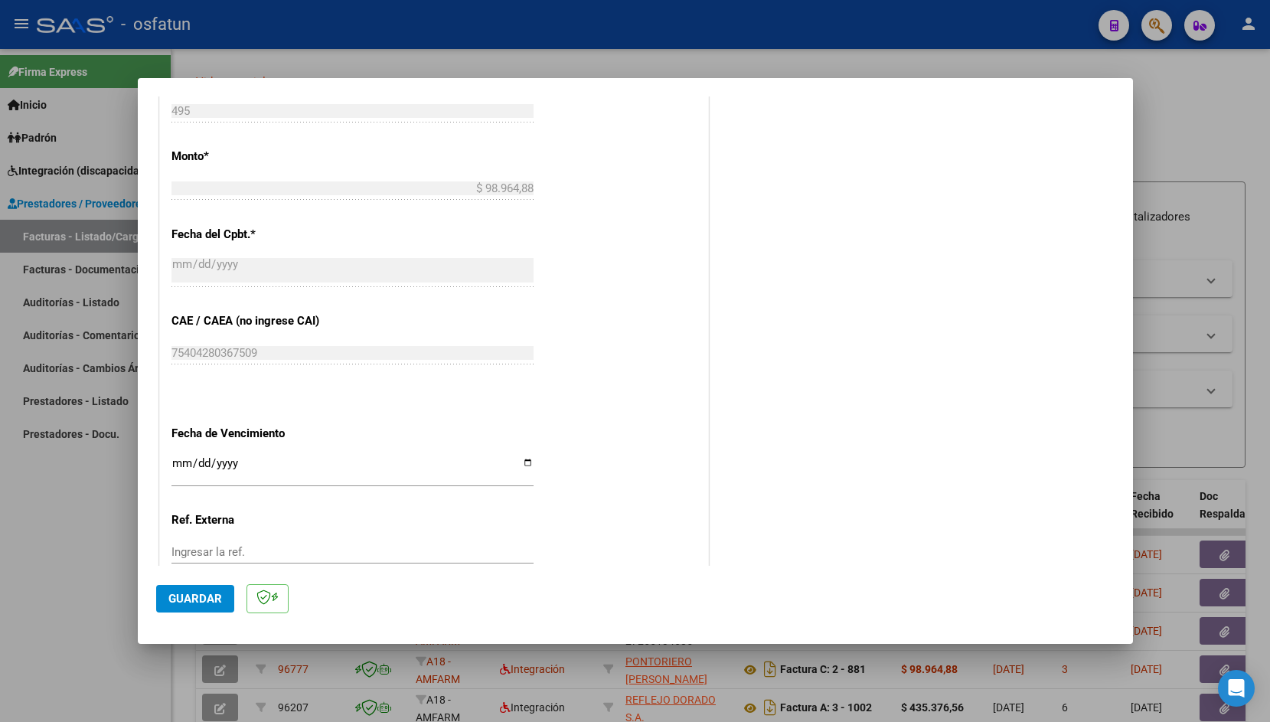
scroll to position [859, 0]
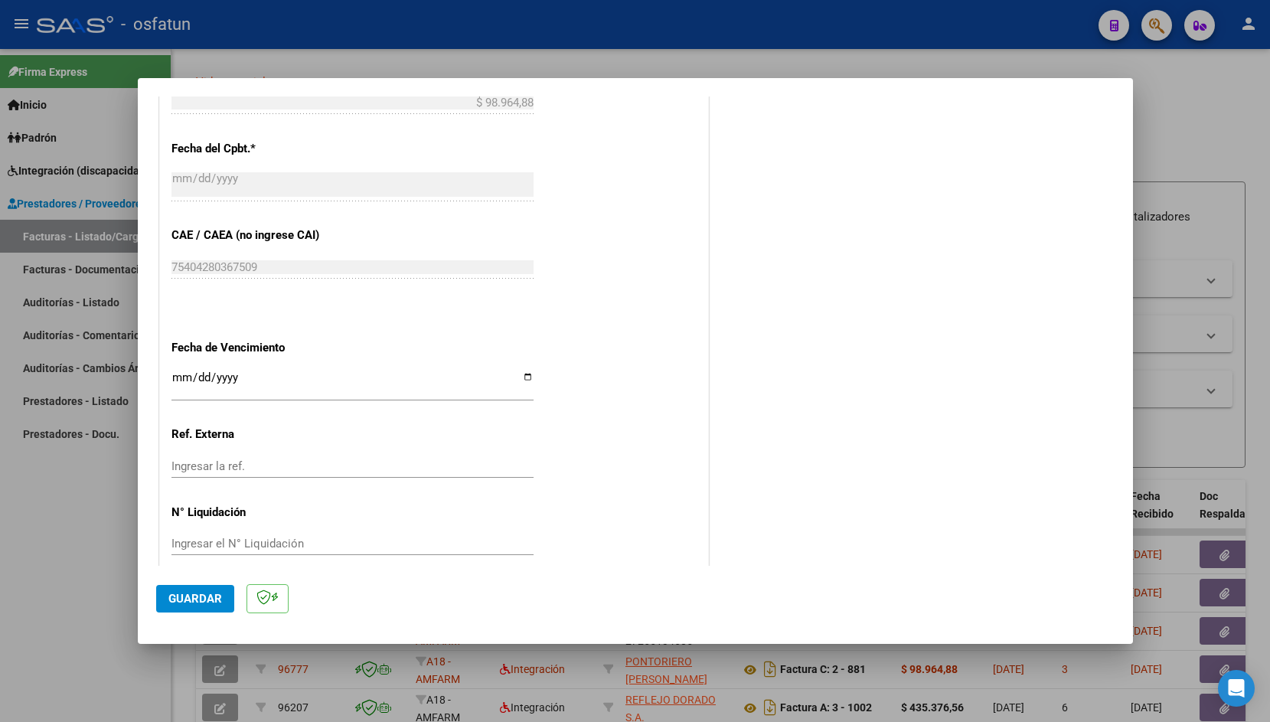
type input "202509"
click at [181, 371] on input "Ingresar la fecha" at bounding box center [352, 383] width 362 height 24
click at [206, 371] on input "0020-01-02" at bounding box center [352, 383] width 362 height 24
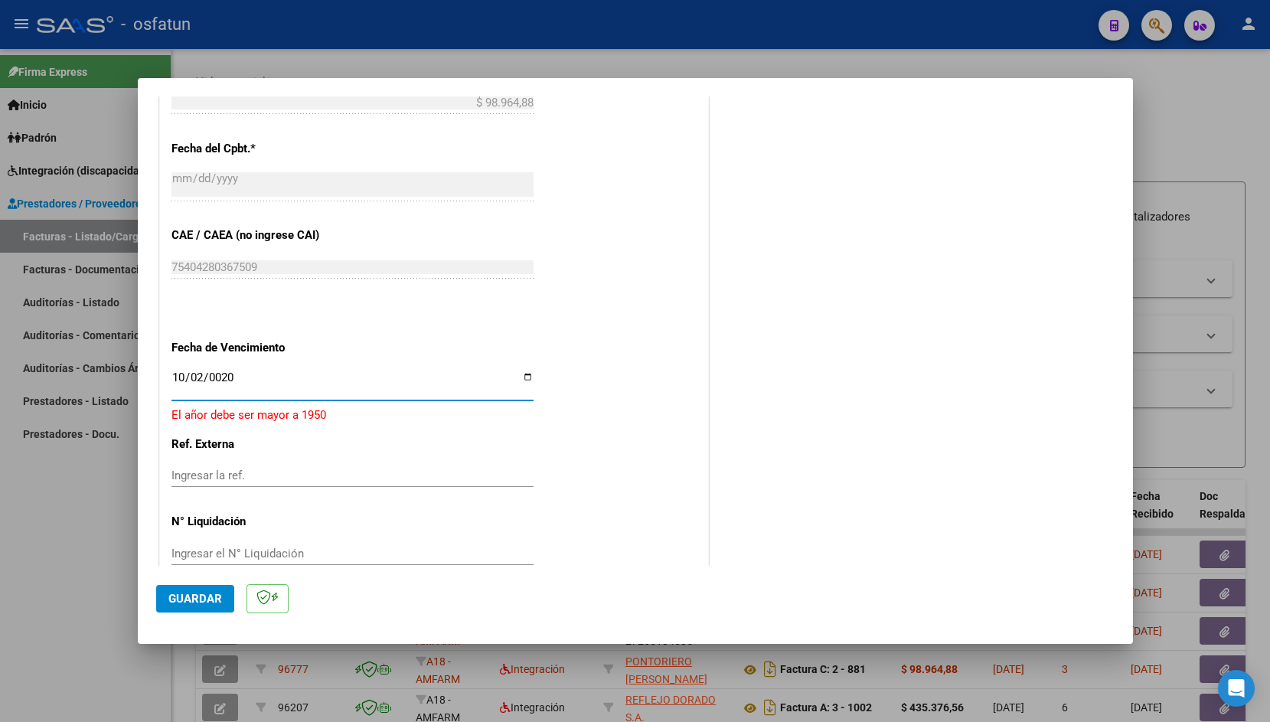
type input "[DATE]"
click at [196, 601] on span "Guardar" at bounding box center [195, 599] width 54 height 14
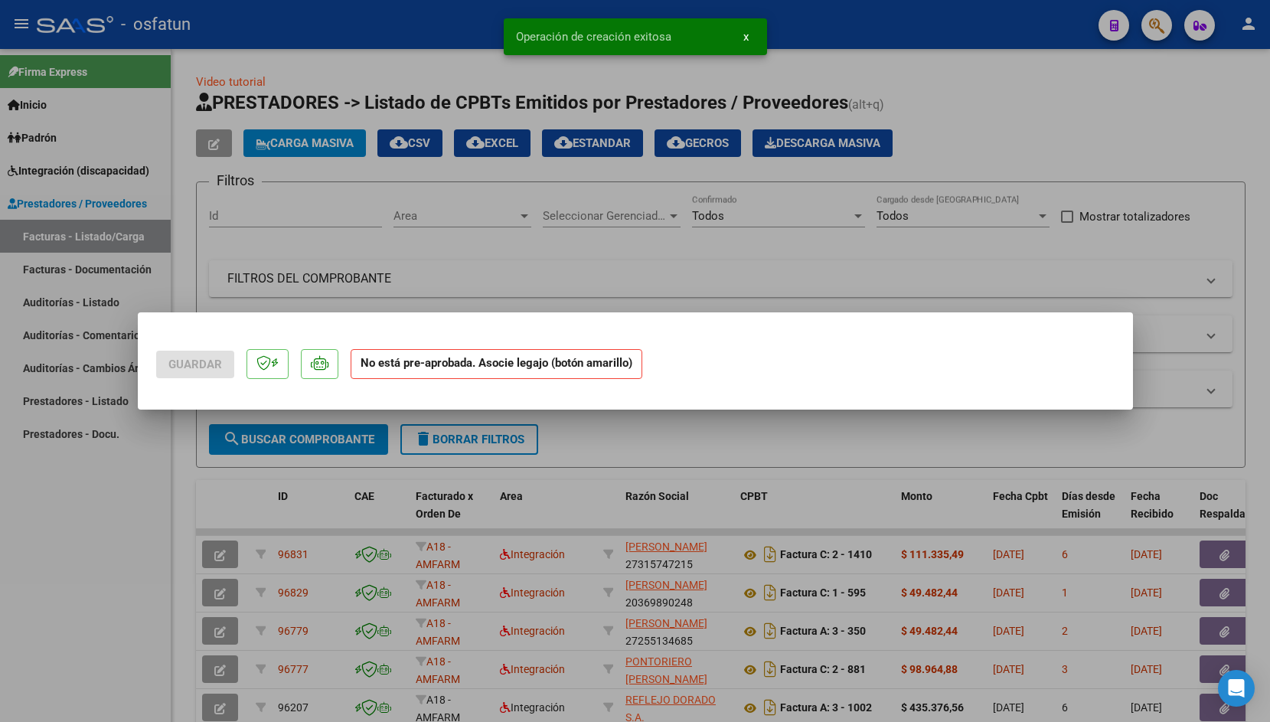
scroll to position [0, 0]
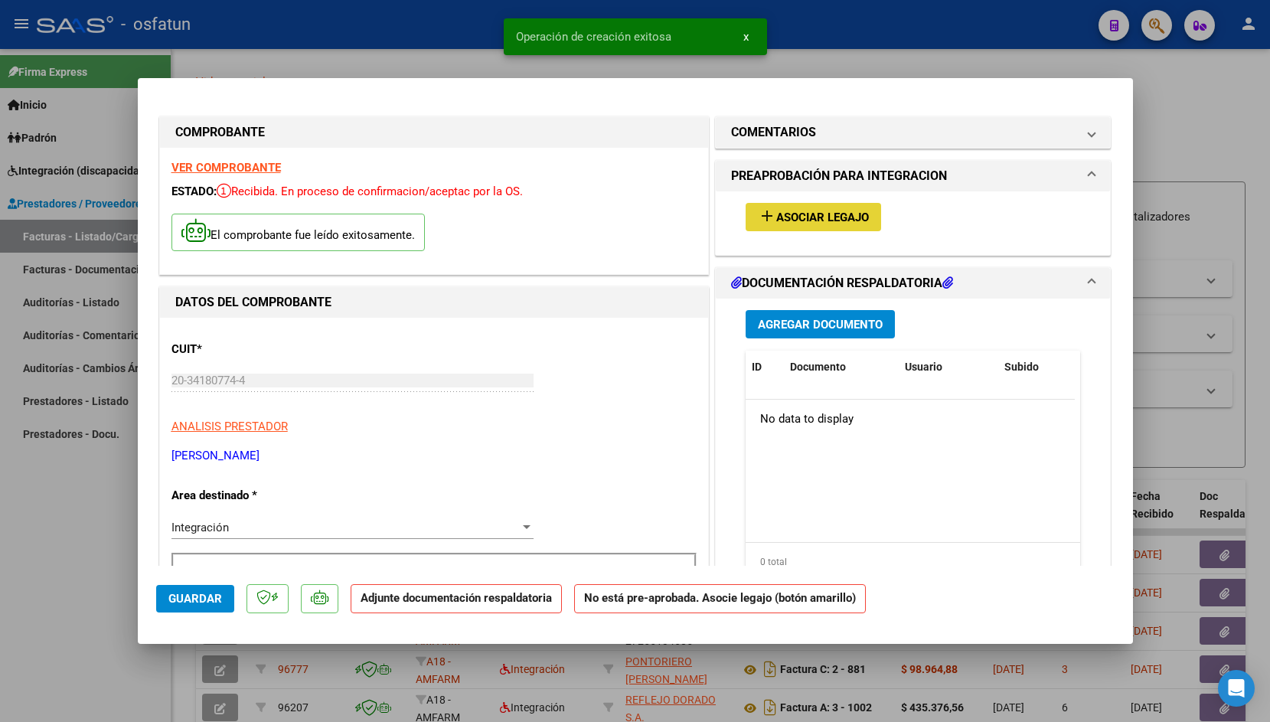
click at [808, 221] on span "Asociar Legajo" at bounding box center [822, 217] width 93 height 14
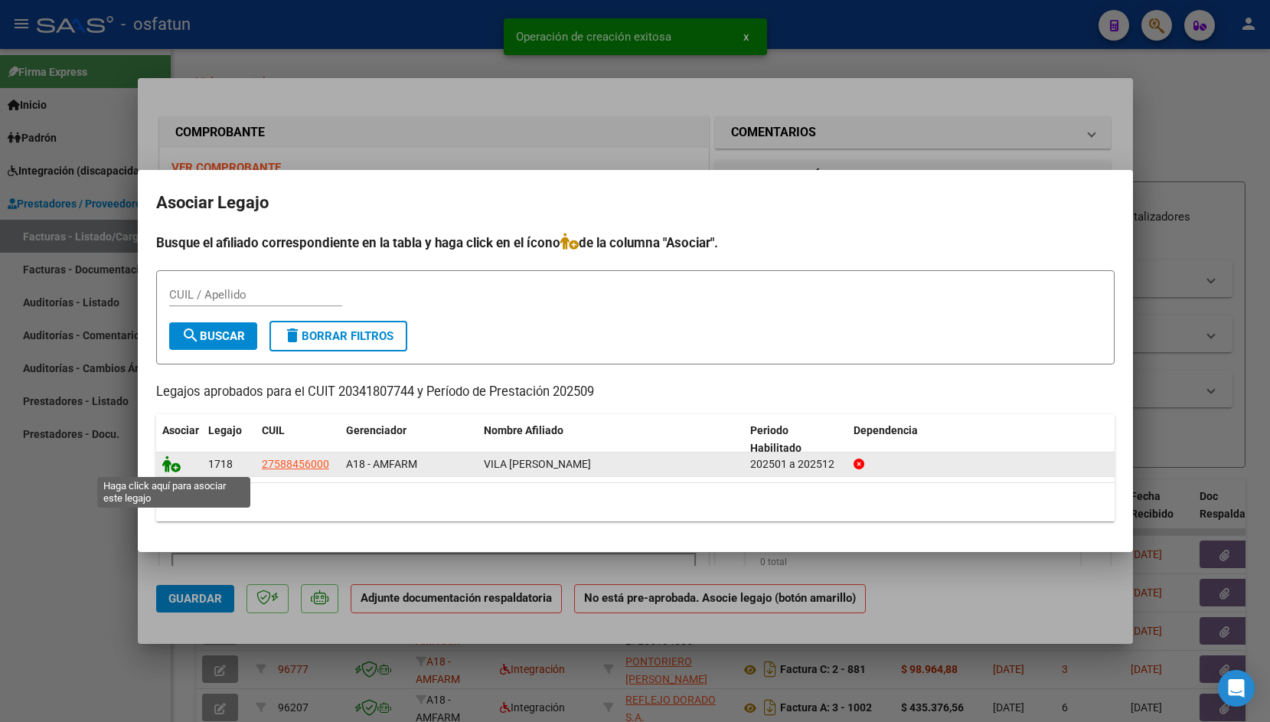
click at [165, 461] on icon at bounding box center [171, 463] width 18 height 17
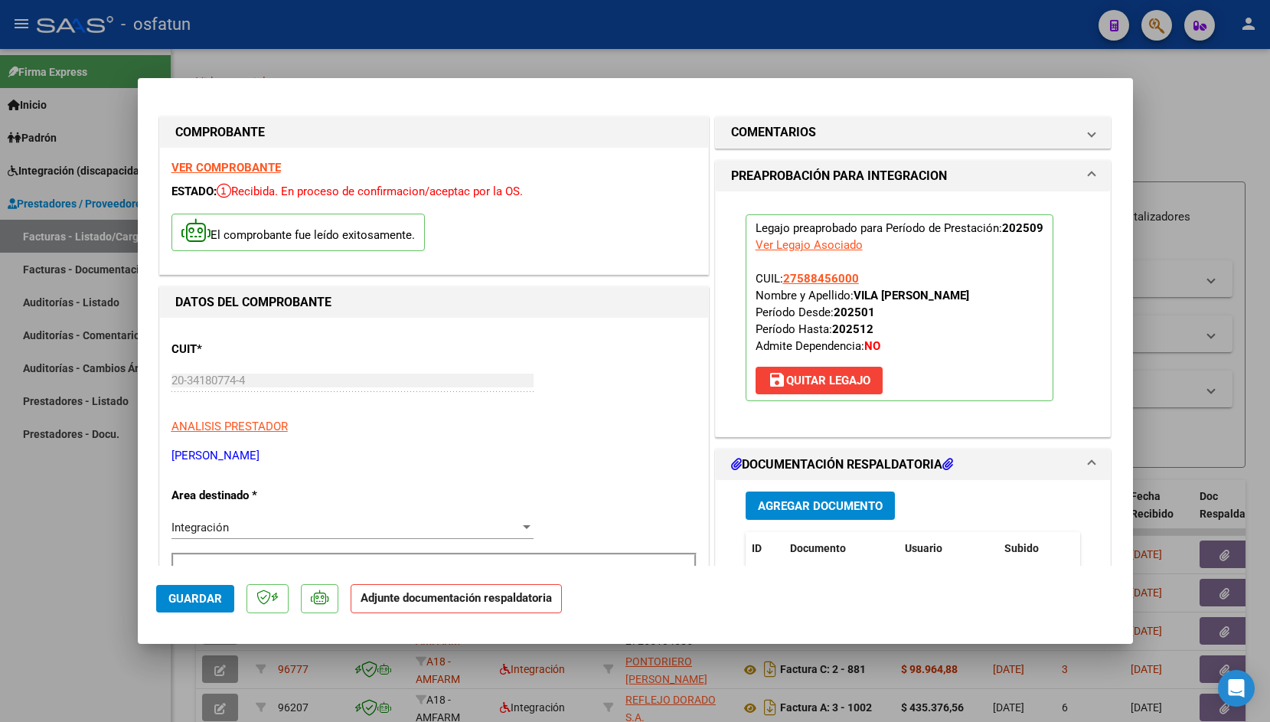
click at [767, 502] on span "Agregar Documento" at bounding box center [820, 506] width 125 height 14
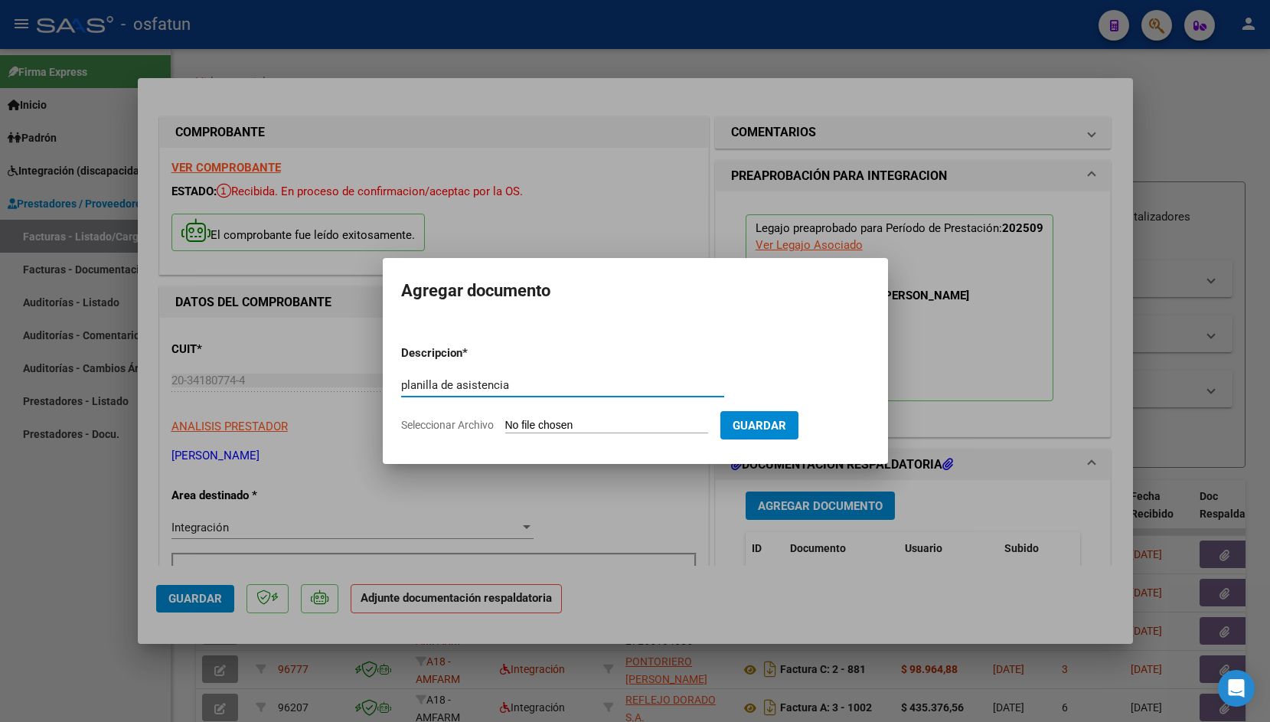
type input "planilla de asistencia"
click at [523, 421] on input "Seleccionar Archivo" at bounding box center [606, 426] width 203 height 15
type input "C:\fakepath\Planilla de Asist MT - Vila - Septiembre.pdf"
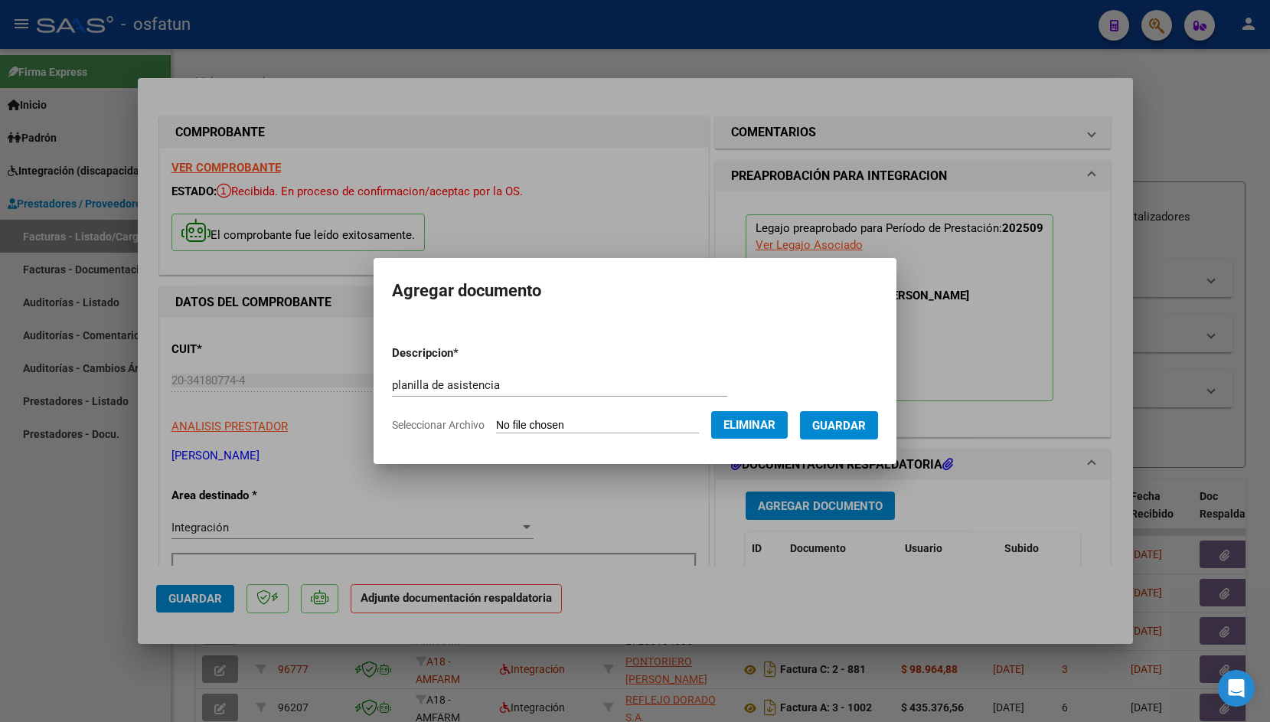
click at [864, 428] on span "Guardar" at bounding box center [839, 426] width 54 height 14
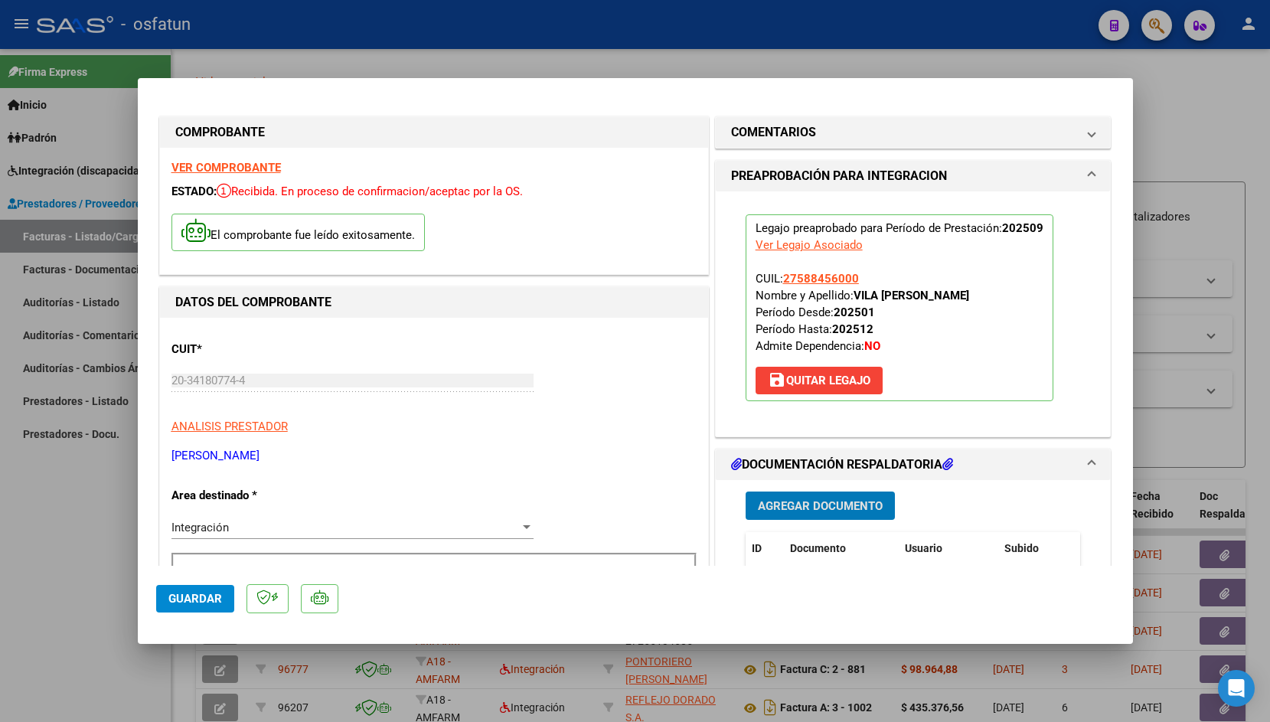
click at [194, 602] on span "Guardar" at bounding box center [195, 599] width 54 height 14
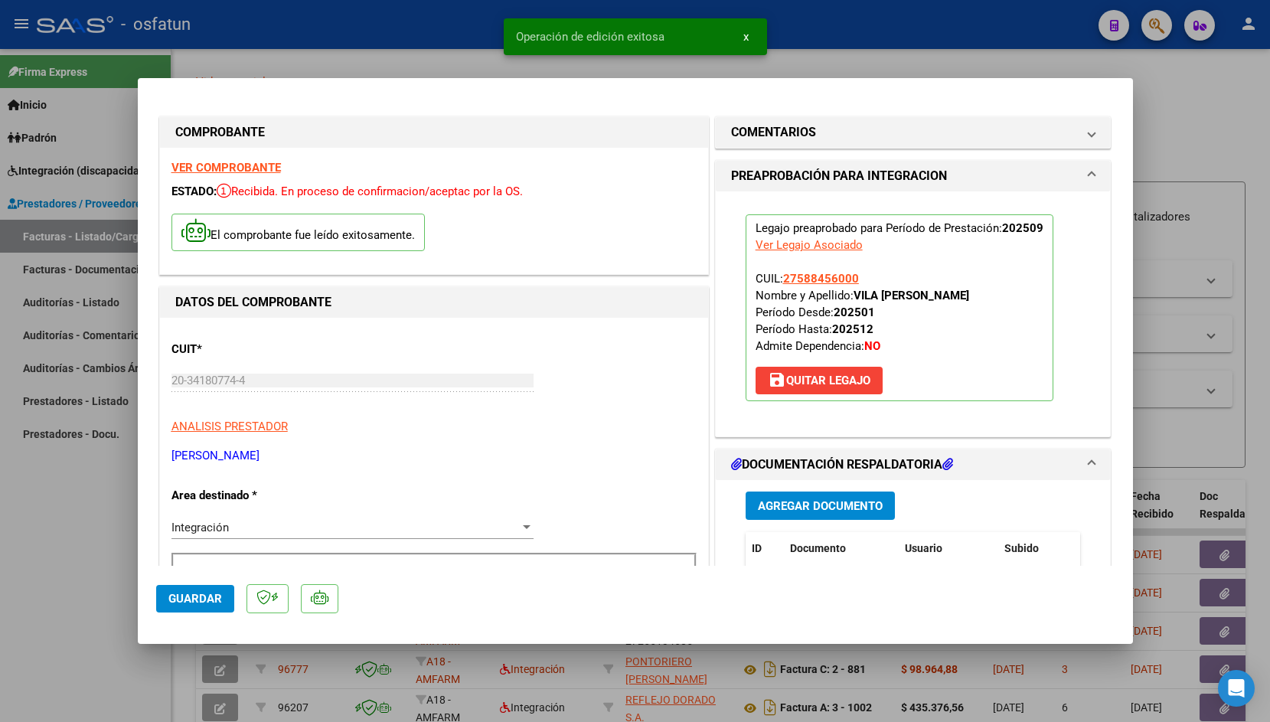
click at [278, 50] on div at bounding box center [635, 361] width 1270 height 722
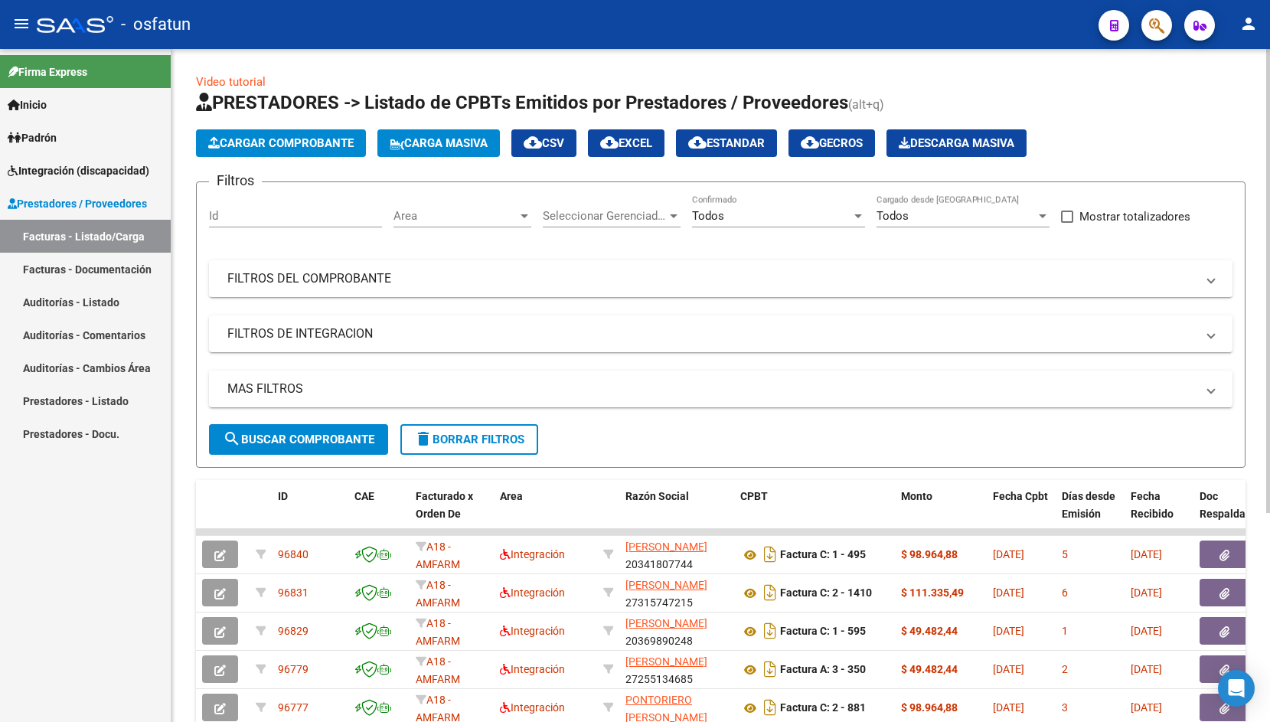
click at [279, 146] on span "Cargar Comprobante" at bounding box center [280, 143] width 145 height 14
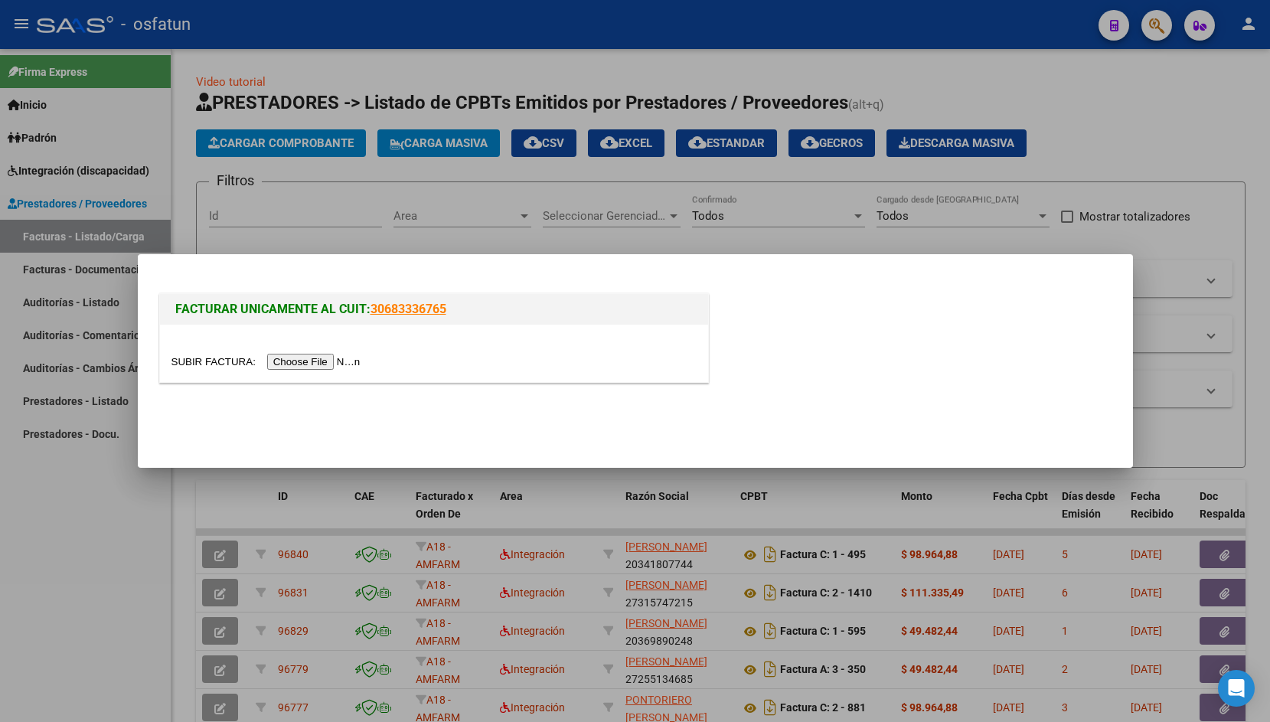
click at [197, 360] on input "file" at bounding box center [268, 362] width 194 height 16
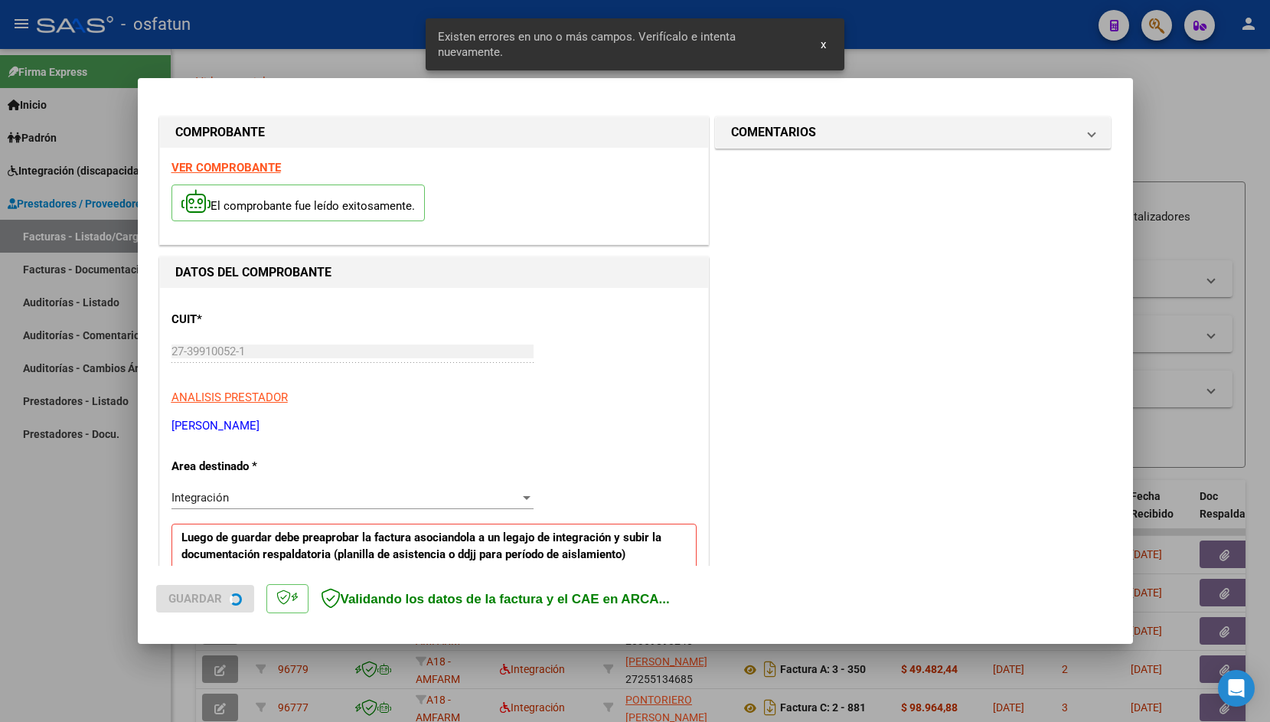
scroll to position [255, 0]
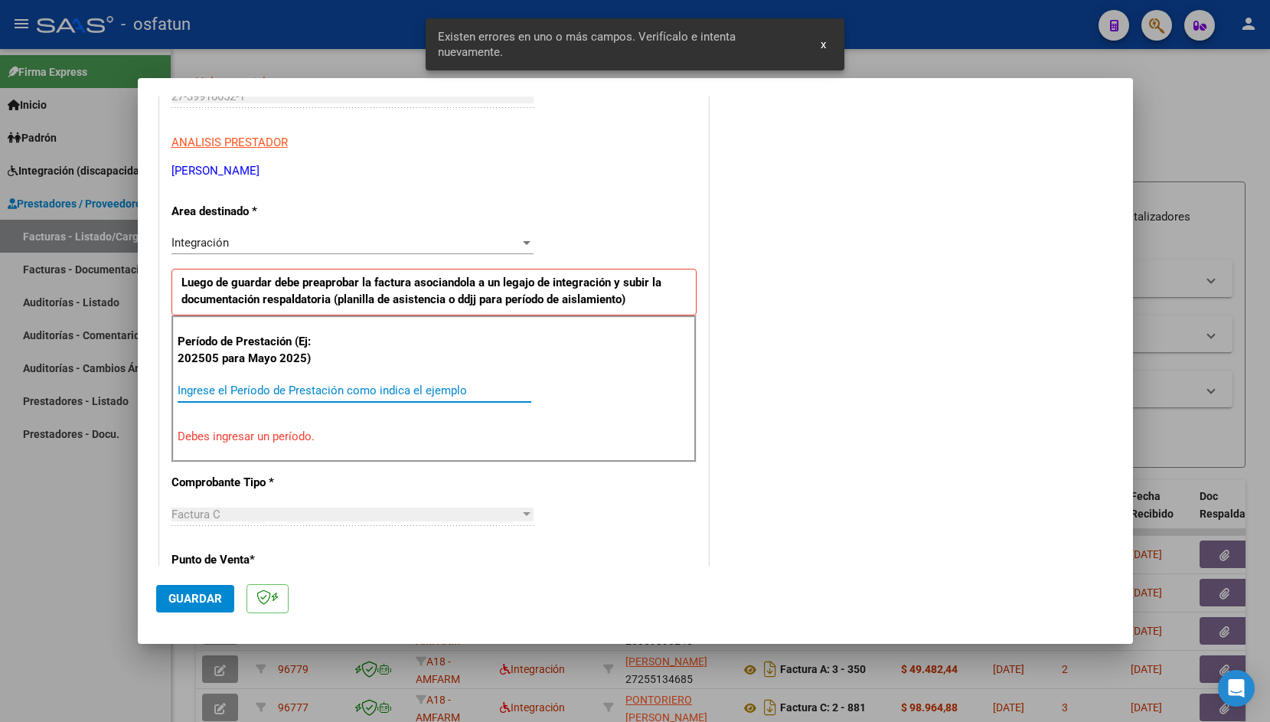
click at [276, 390] on input "Ingrese el Período de Prestación como indica el ejemplo" at bounding box center [355, 390] width 354 height 14
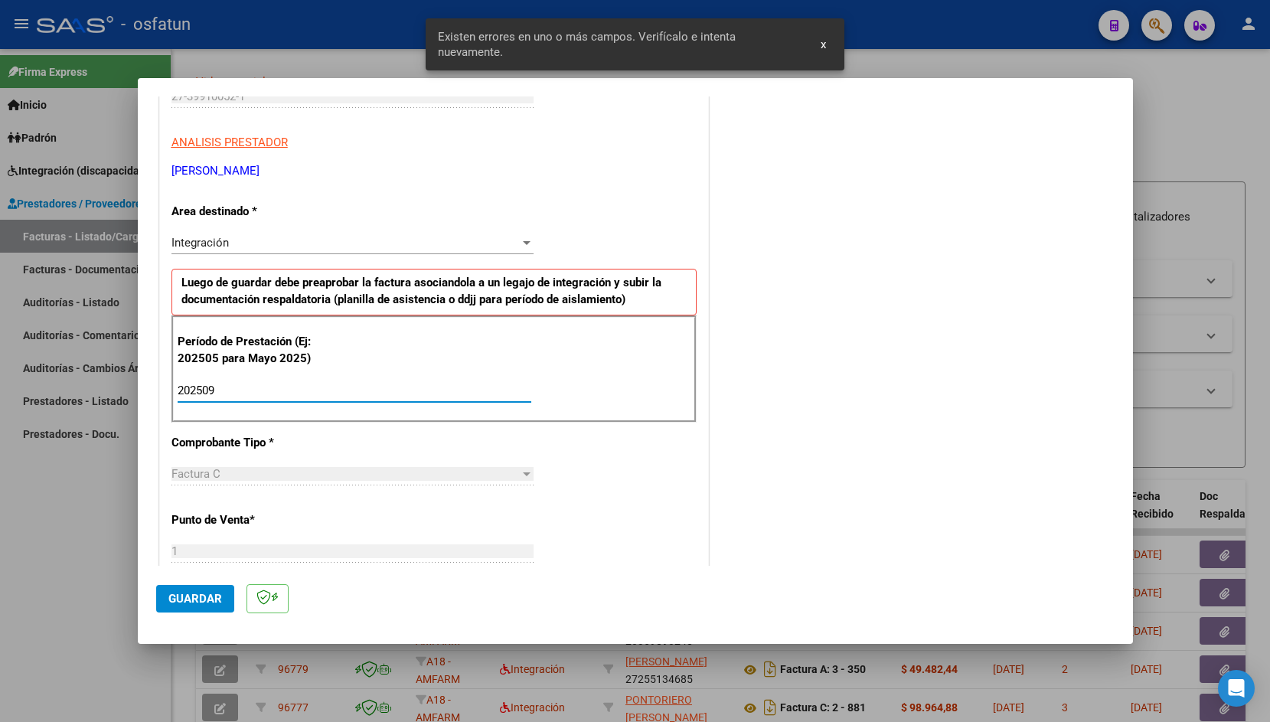
type input "202509"
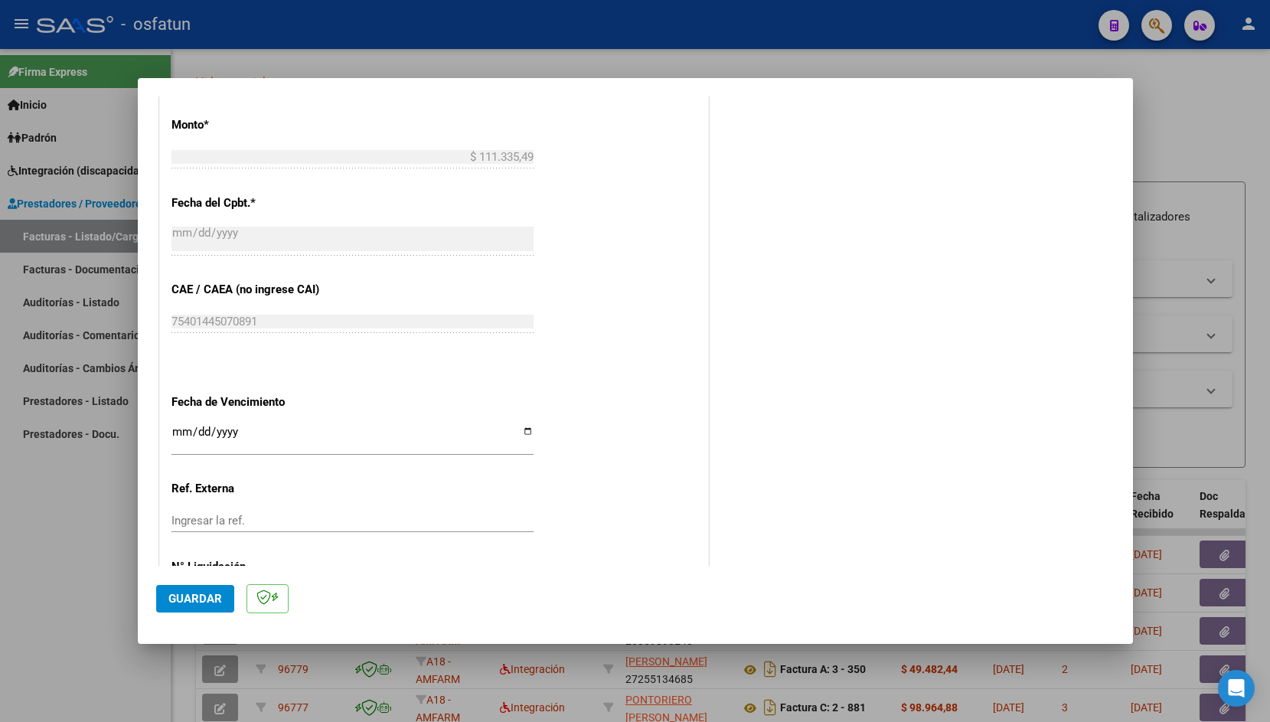
scroll to position [859, 0]
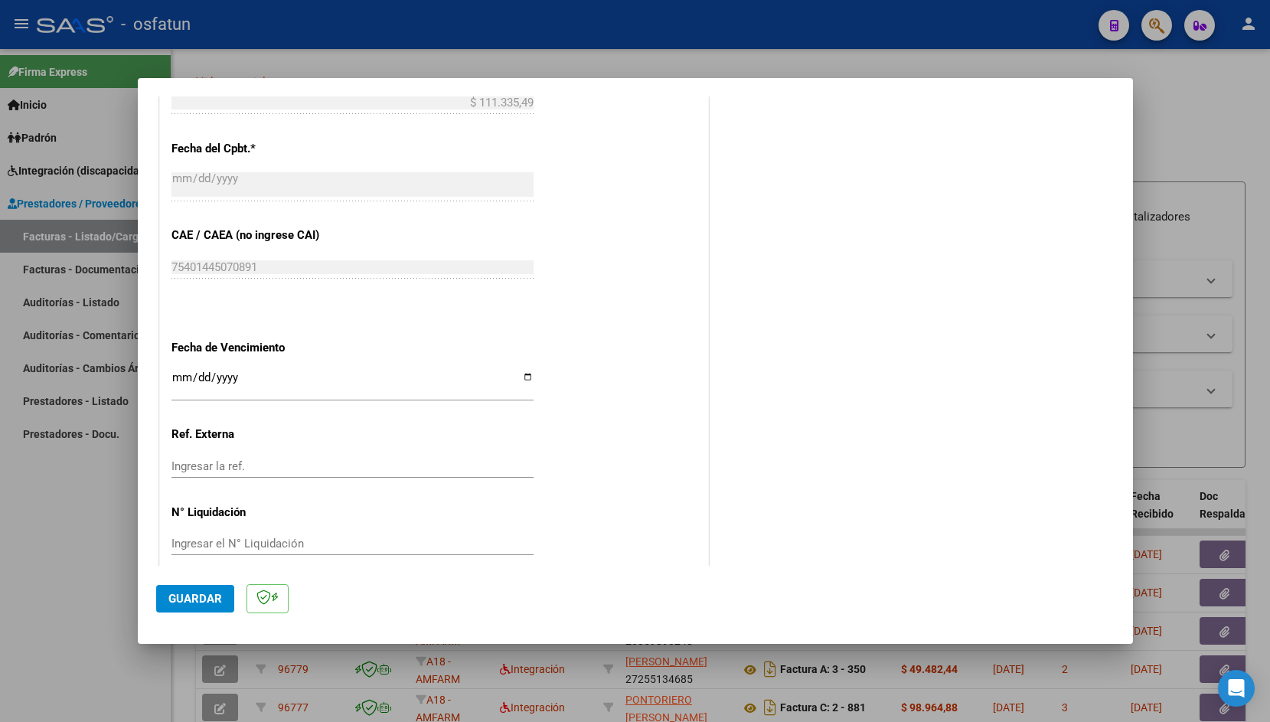
click at [180, 374] on input "Ingresar la fecha" at bounding box center [352, 383] width 362 height 24
type input "[DATE]"
click at [188, 598] on span "Guardar" at bounding box center [195, 599] width 54 height 14
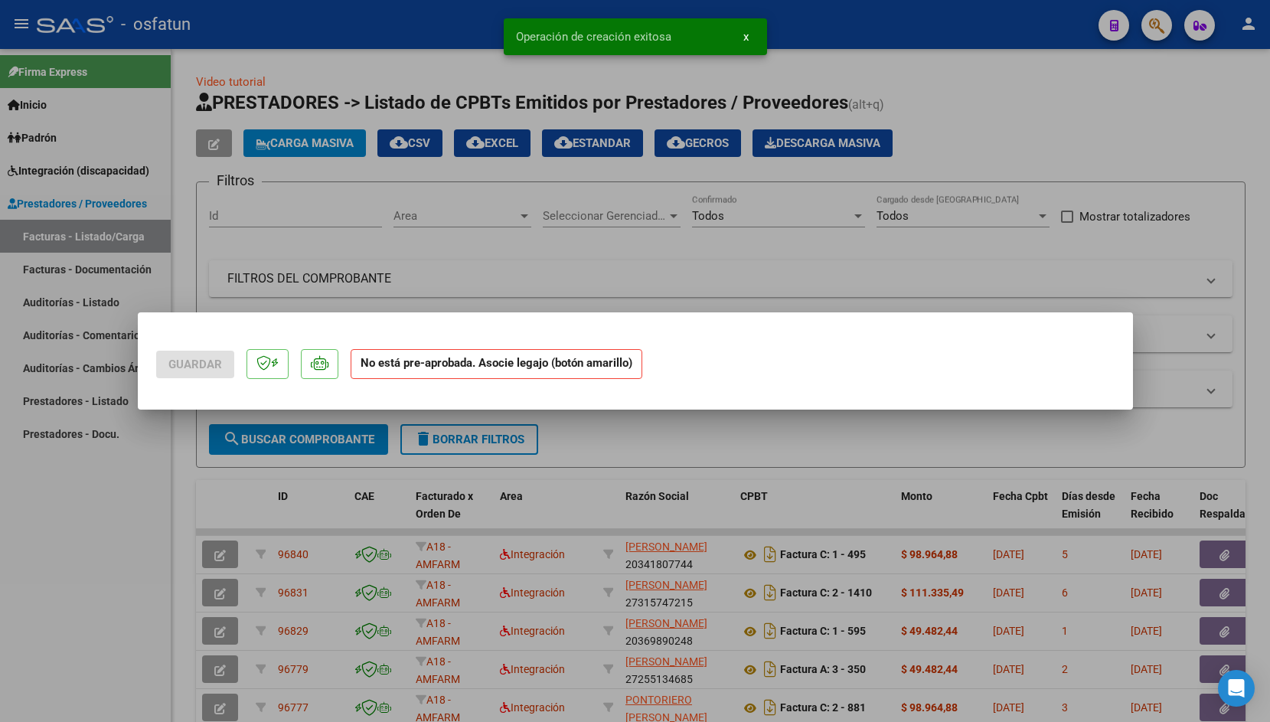
scroll to position [0, 0]
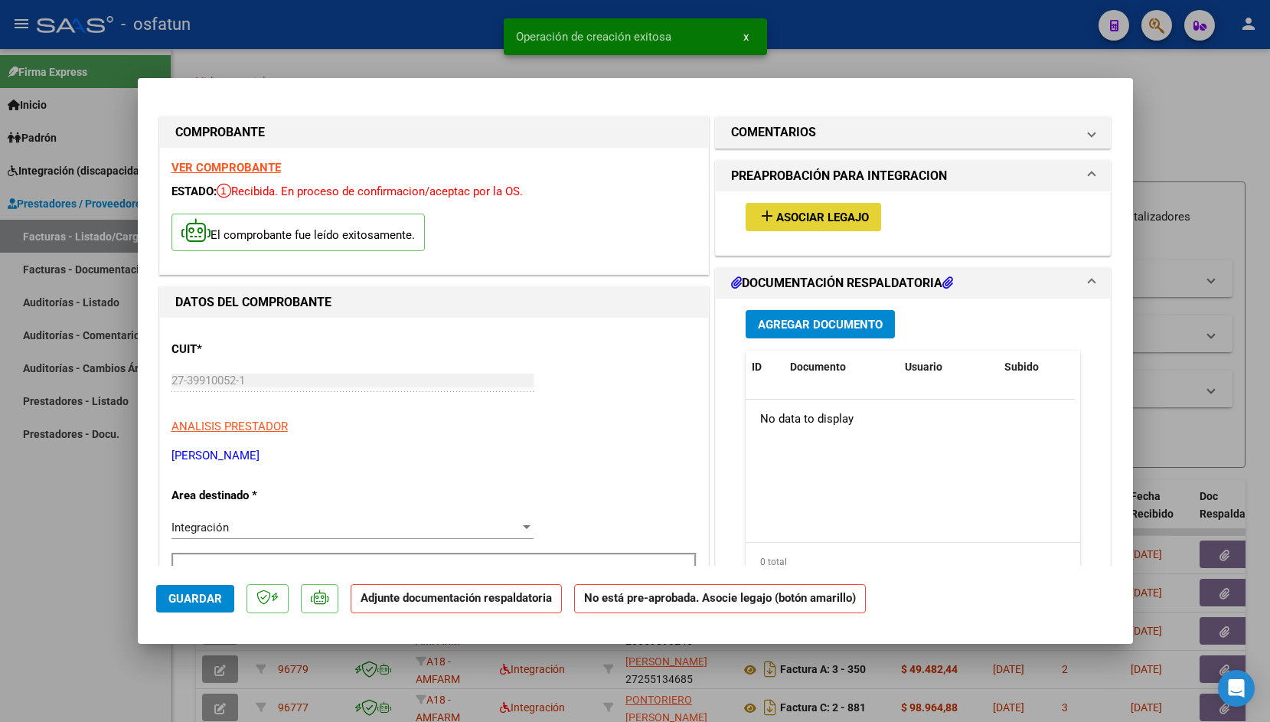
click at [784, 214] on span "Asociar Legajo" at bounding box center [822, 217] width 93 height 14
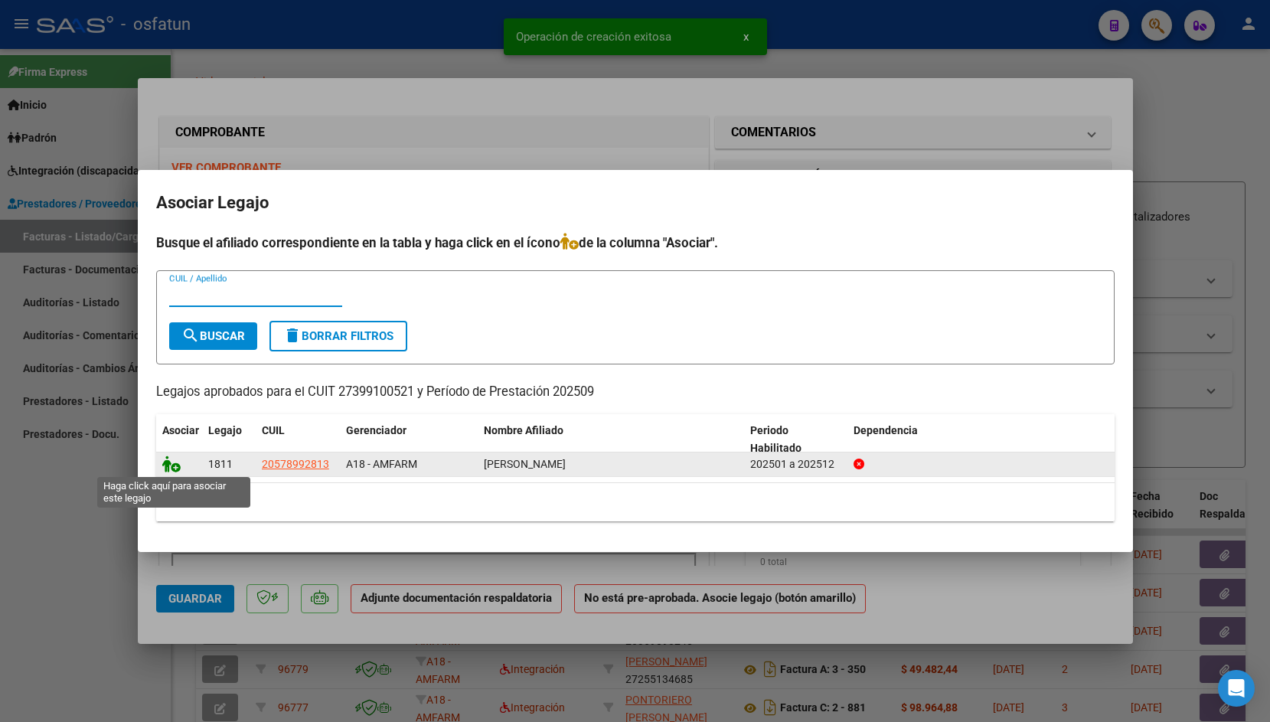
click at [169, 464] on icon at bounding box center [171, 463] width 18 height 17
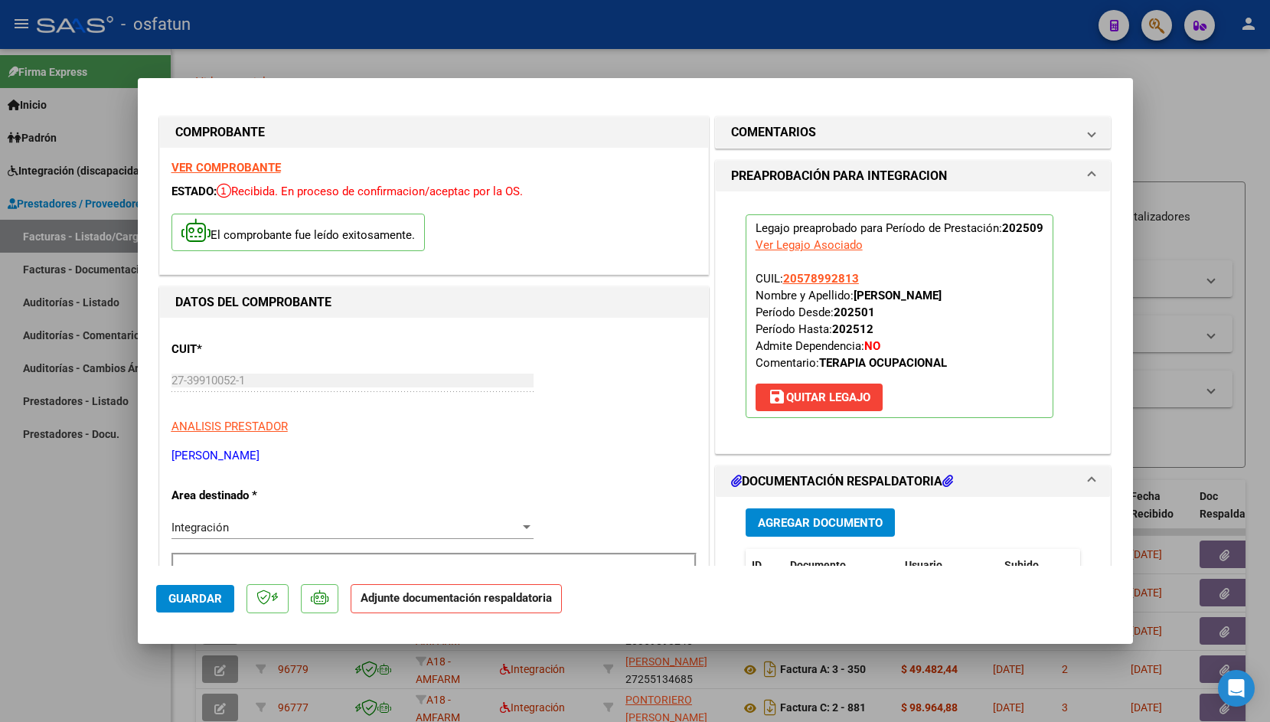
click at [820, 526] on span "Agregar Documento" at bounding box center [820, 523] width 125 height 14
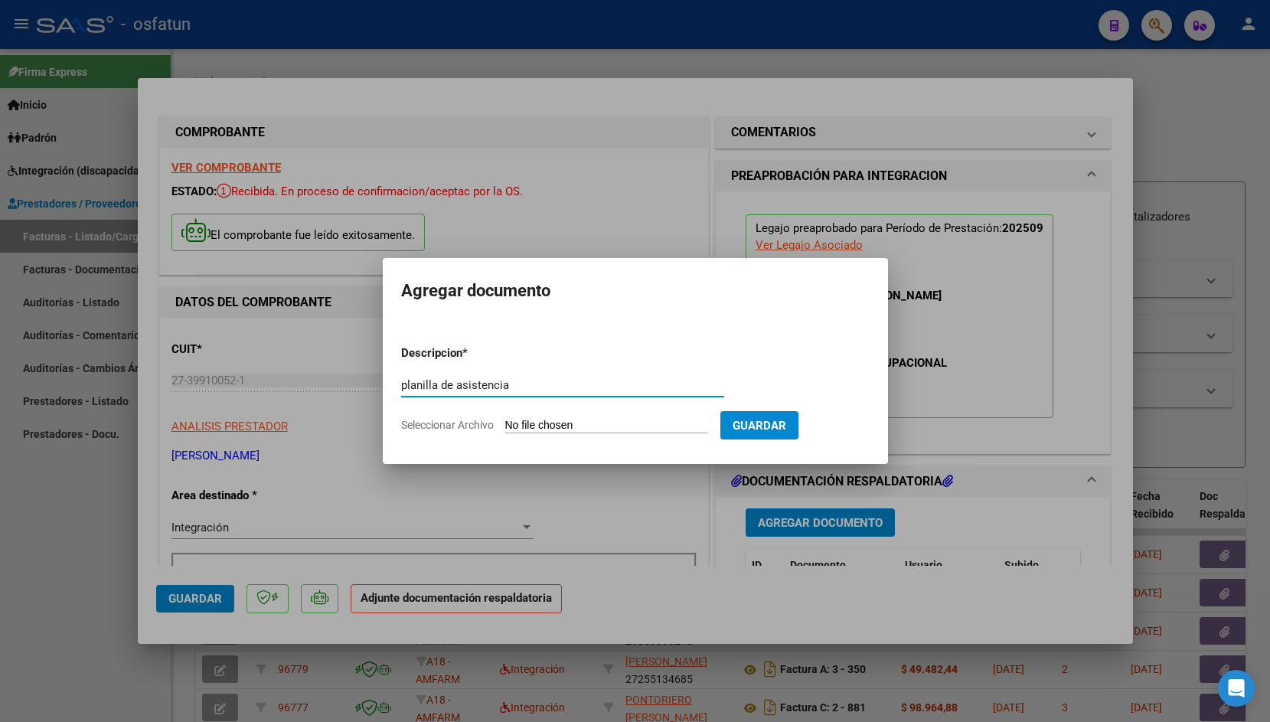
type input "planilla de asistencia"
click at [533, 425] on input "Seleccionar Archivo" at bounding box center [606, 426] width 203 height 15
type input "C:\fakepath\ASISTENCIA SEPTIEMBRE-1.pdf"
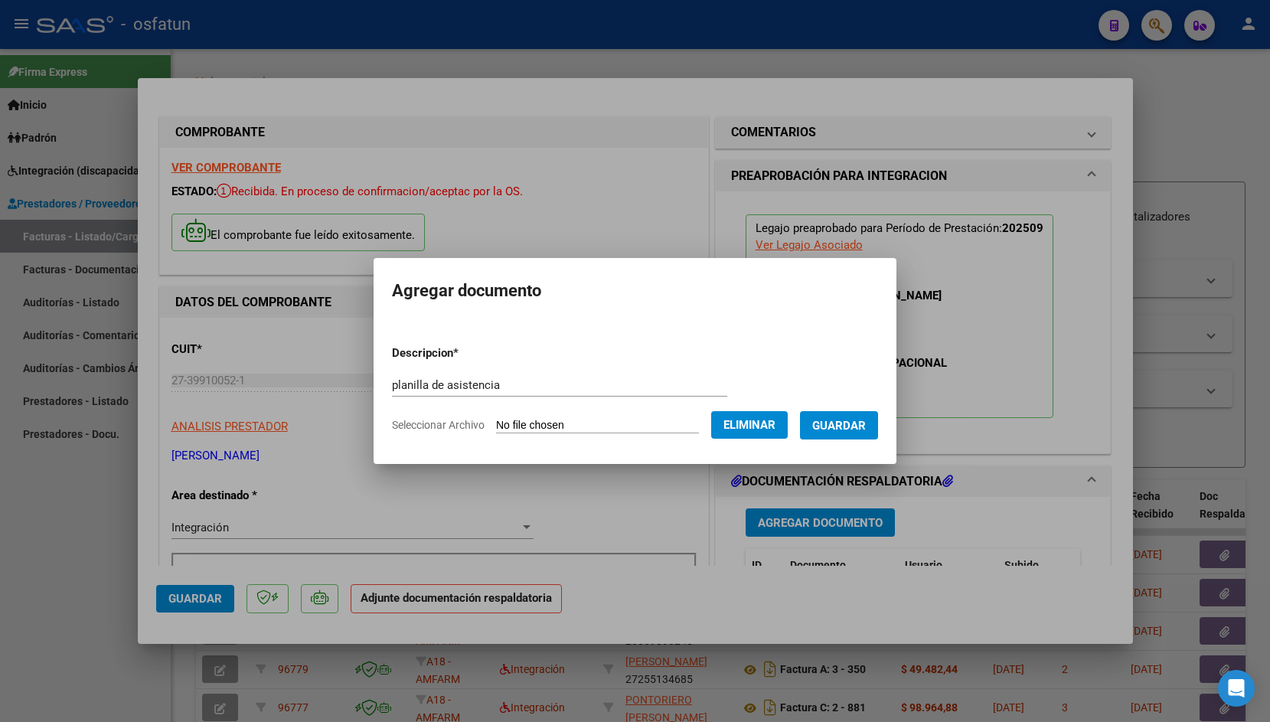
click at [866, 429] on span "Guardar" at bounding box center [839, 426] width 54 height 14
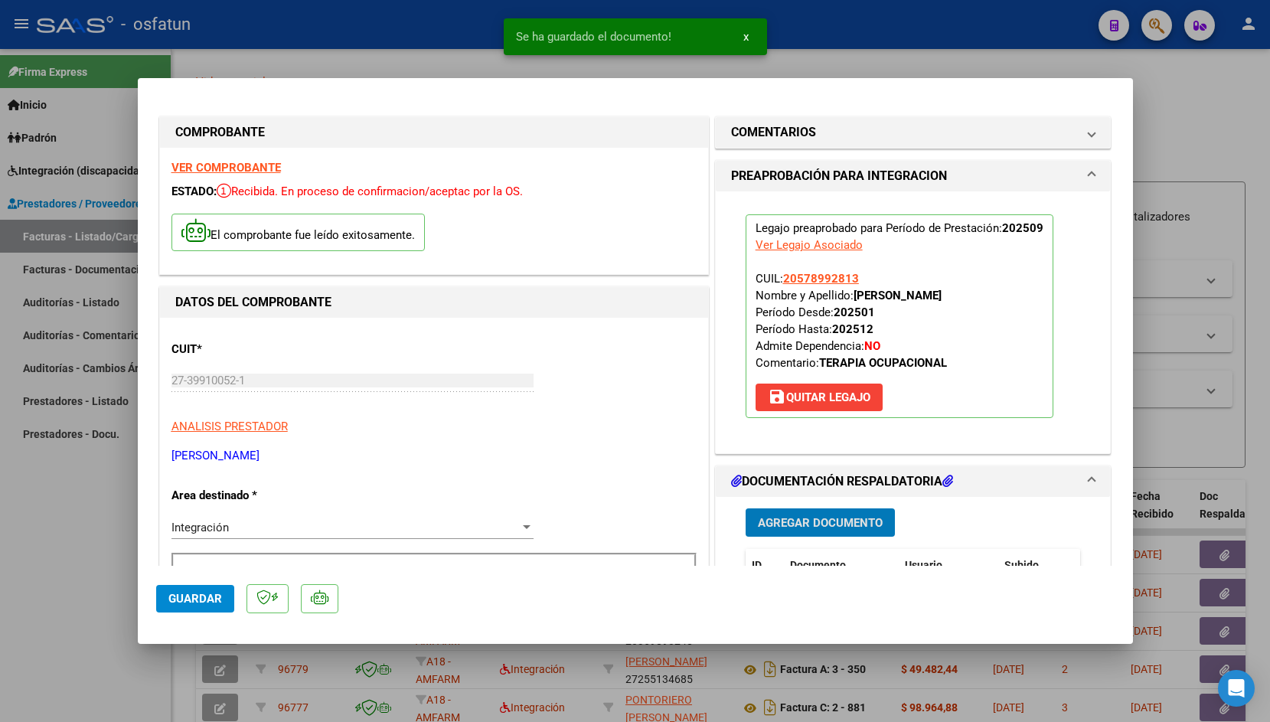
click at [176, 594] on span "Guardar" at bounding box center [195, 599] width 54 height 14
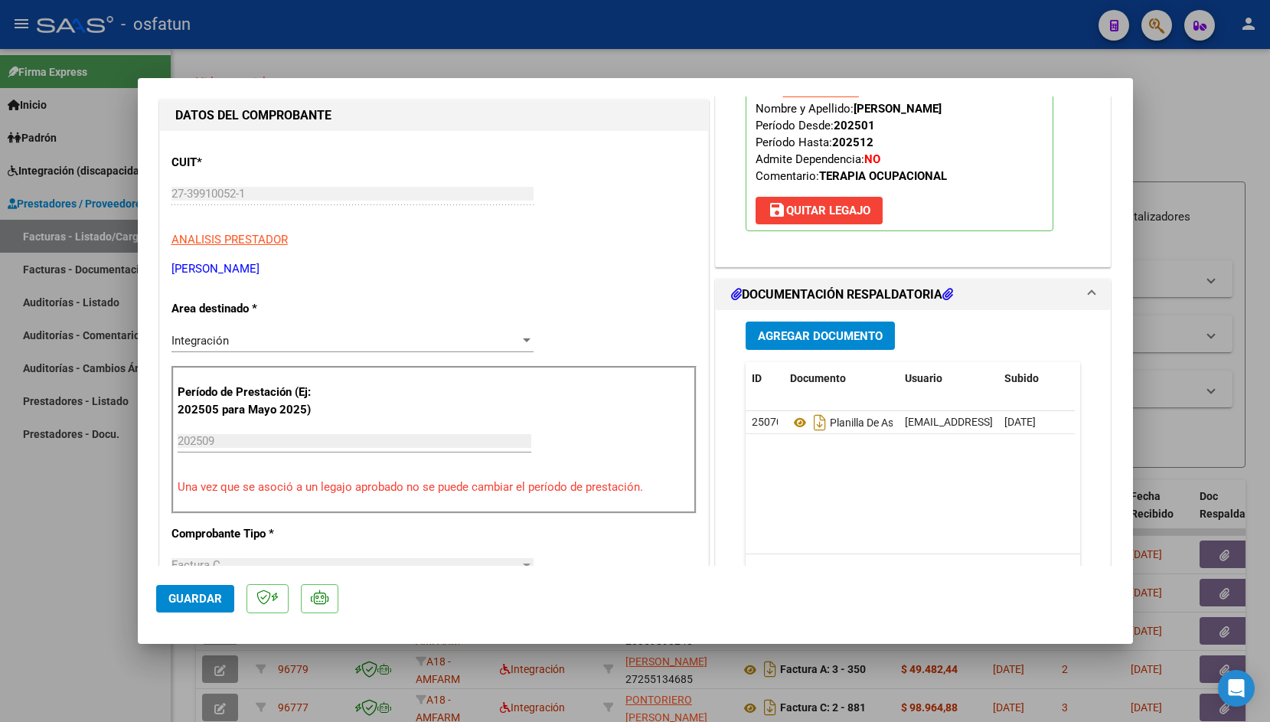
scroll to position [188, 0]
click at [210, 601] on span "Guardar" at bounding box center [195, 599] width 54 height 14
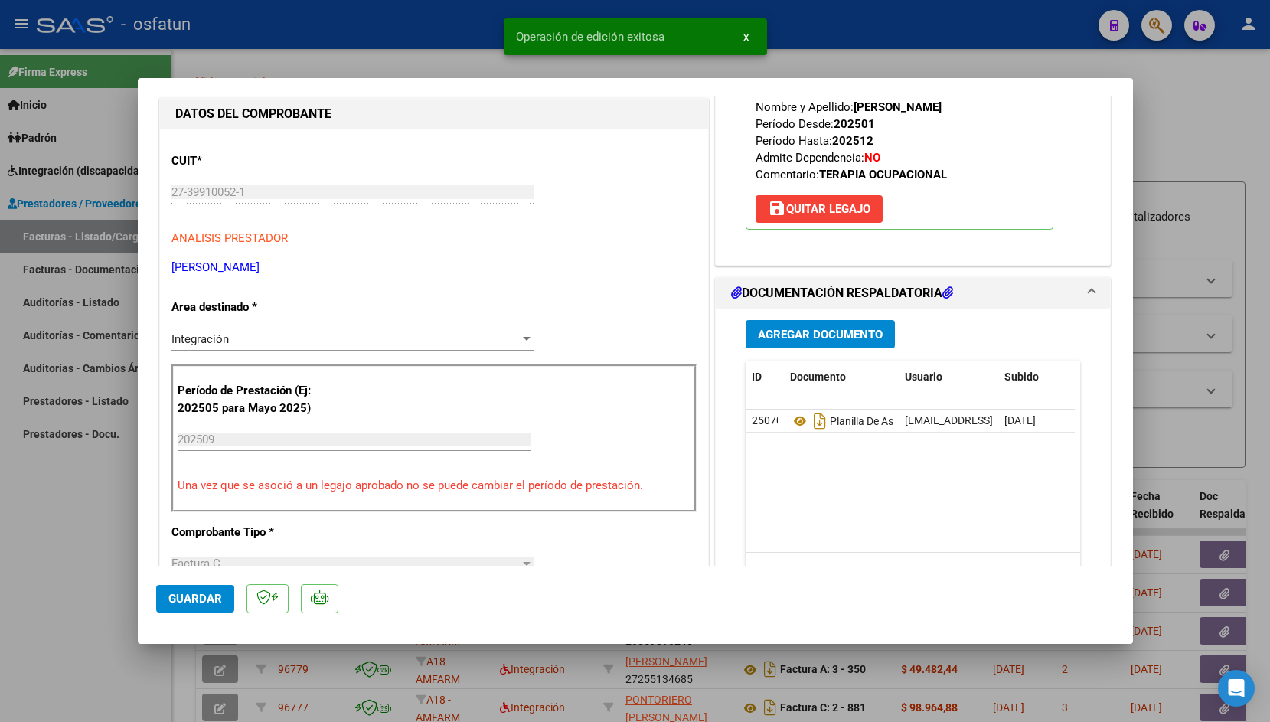
click at [210, 601] on span "Guardar" at bounding box center [195, 599] width 54 height 14
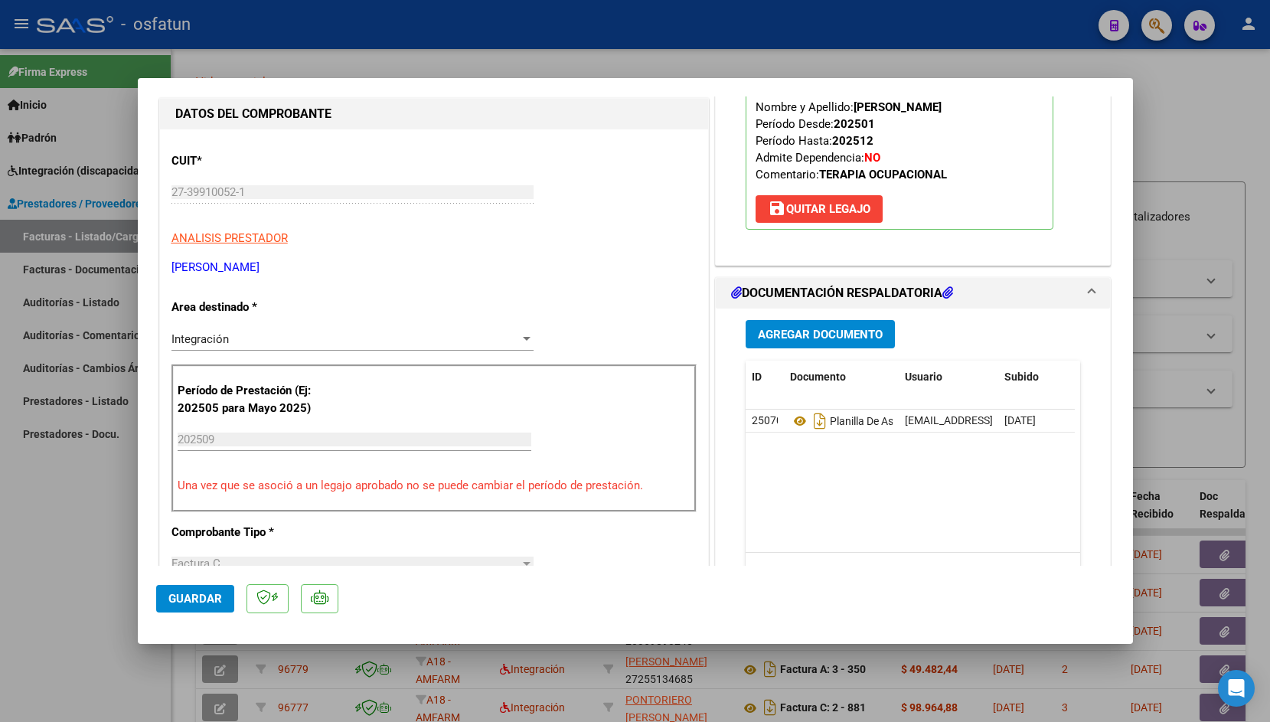
click at [182, 603] on span "Guardar" at bounding box center [195, 599] width 54 height 14
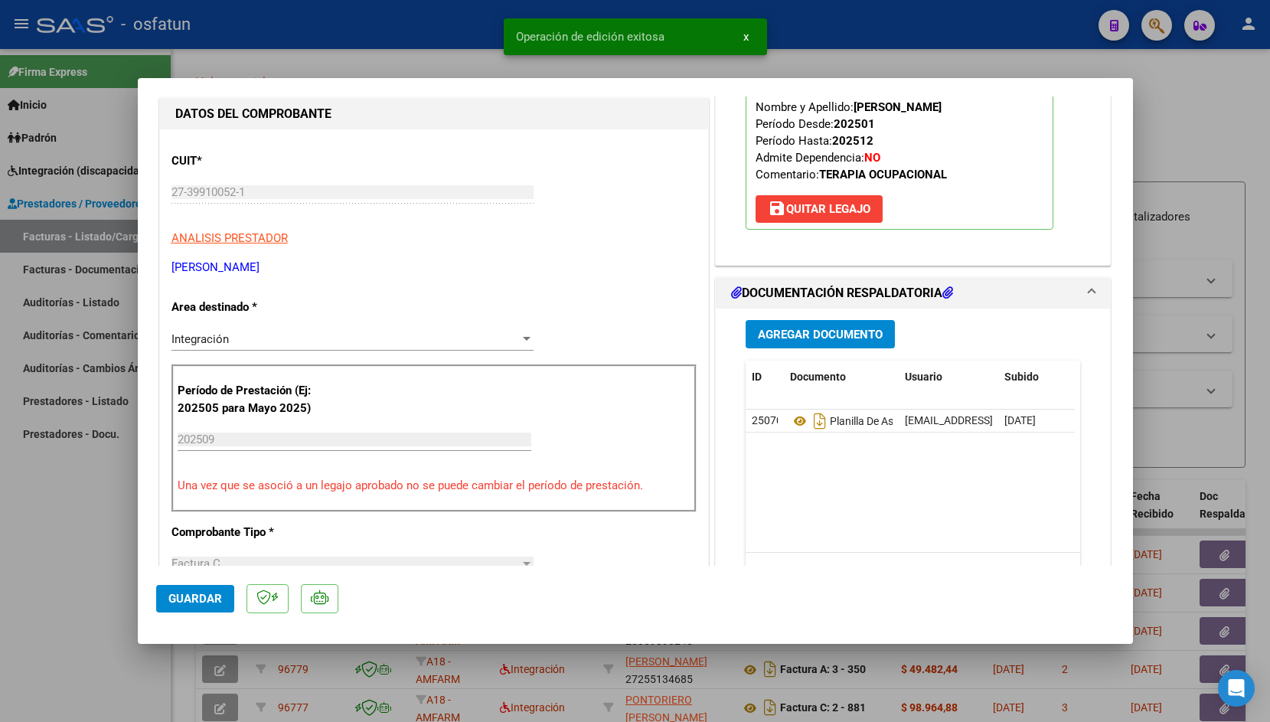
click at [370, 74] on div at bounding box center [635, 361] width 1270 height 722
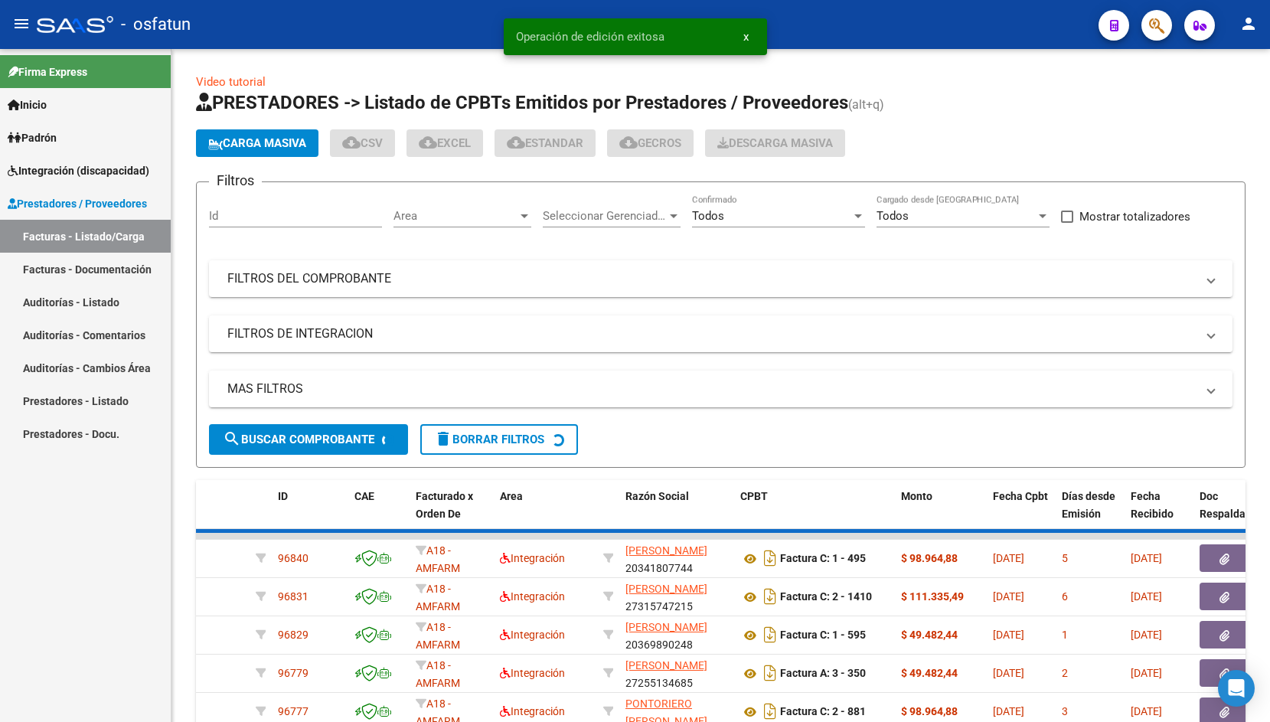
click at [359, 44] on mat-toolbar "menu - osfatun person" at bounding box center [635, 24] width 1270 height 49
